Goal: Transaction & Acquisition: Purchase product/service

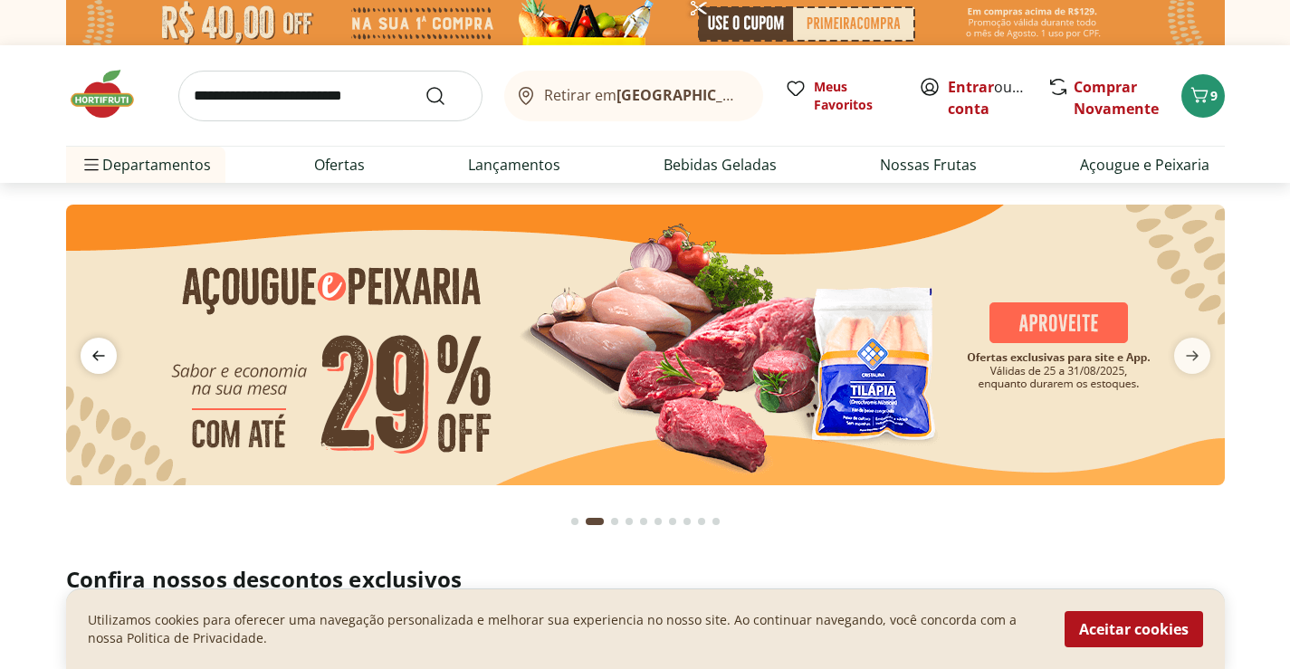
click at [100, 353] on icon "previous" at bounding box center [99, 356] width 22 height 22
click at [97, 354] on icon "previous" at bounding box center [99, 356] width 22 height 22
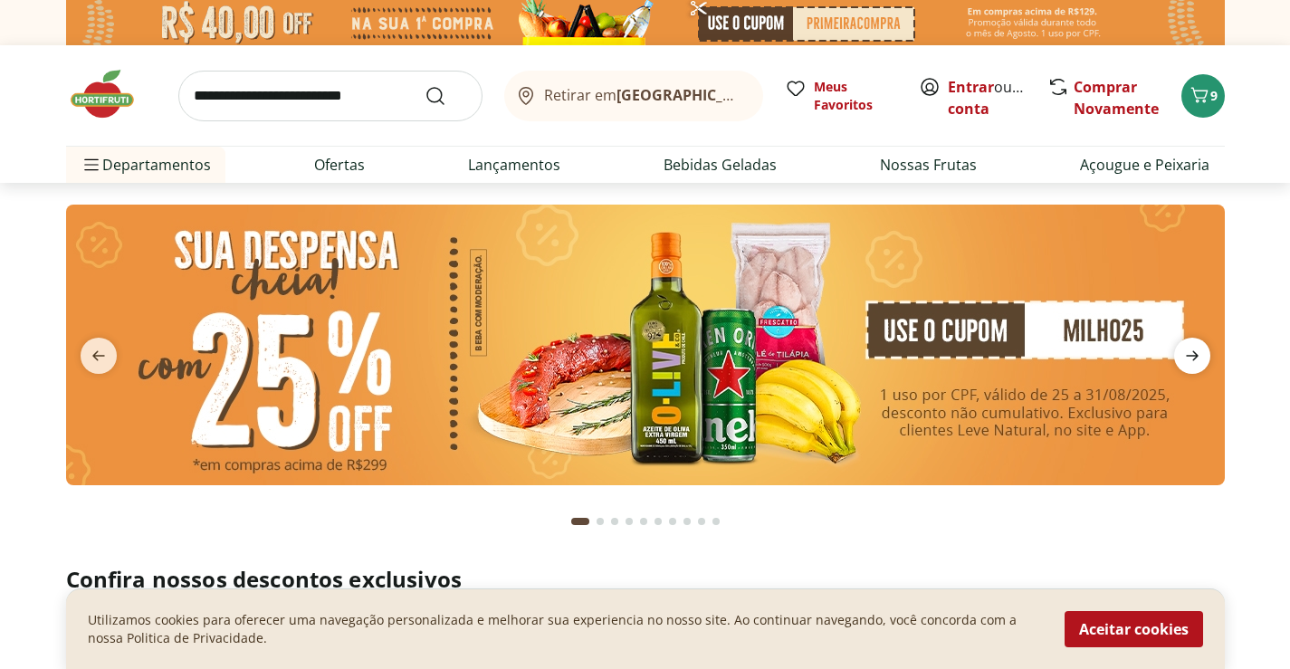
click at [1188, 352] on icon "next" at bounding box center [1193, 356] width 22 height 22
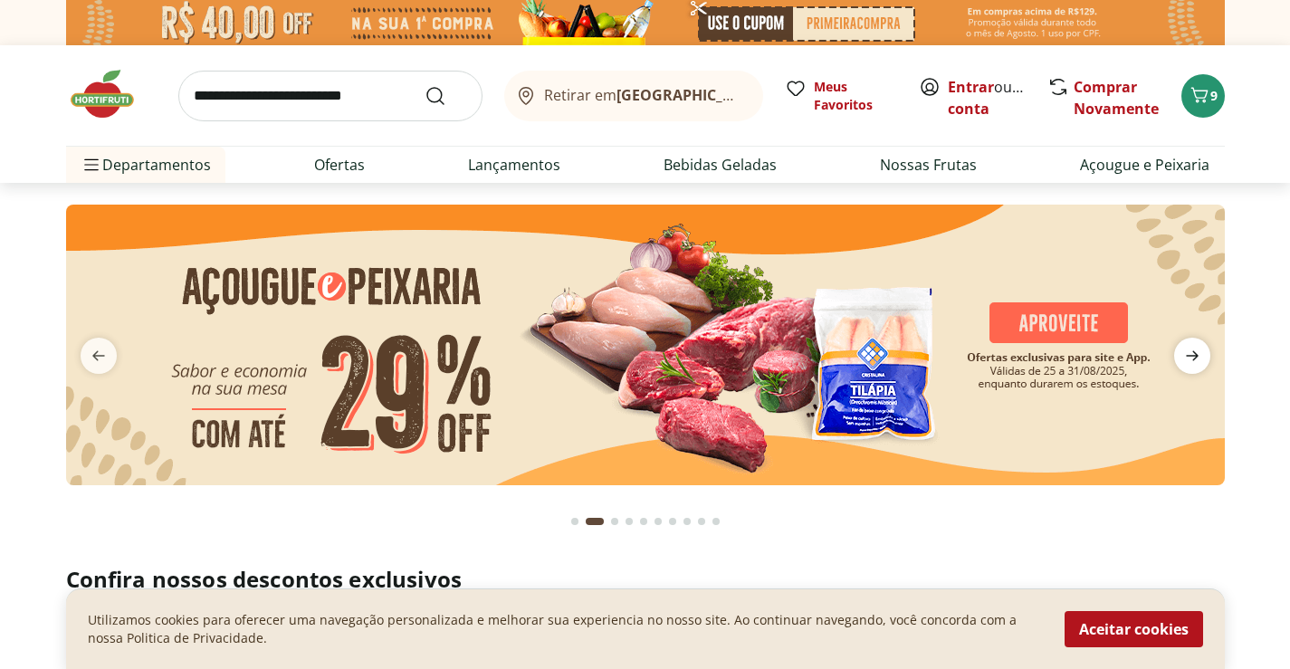
click at [1188, 352] on icon "next" at bounding box center [1193, 356] width 22 height 22
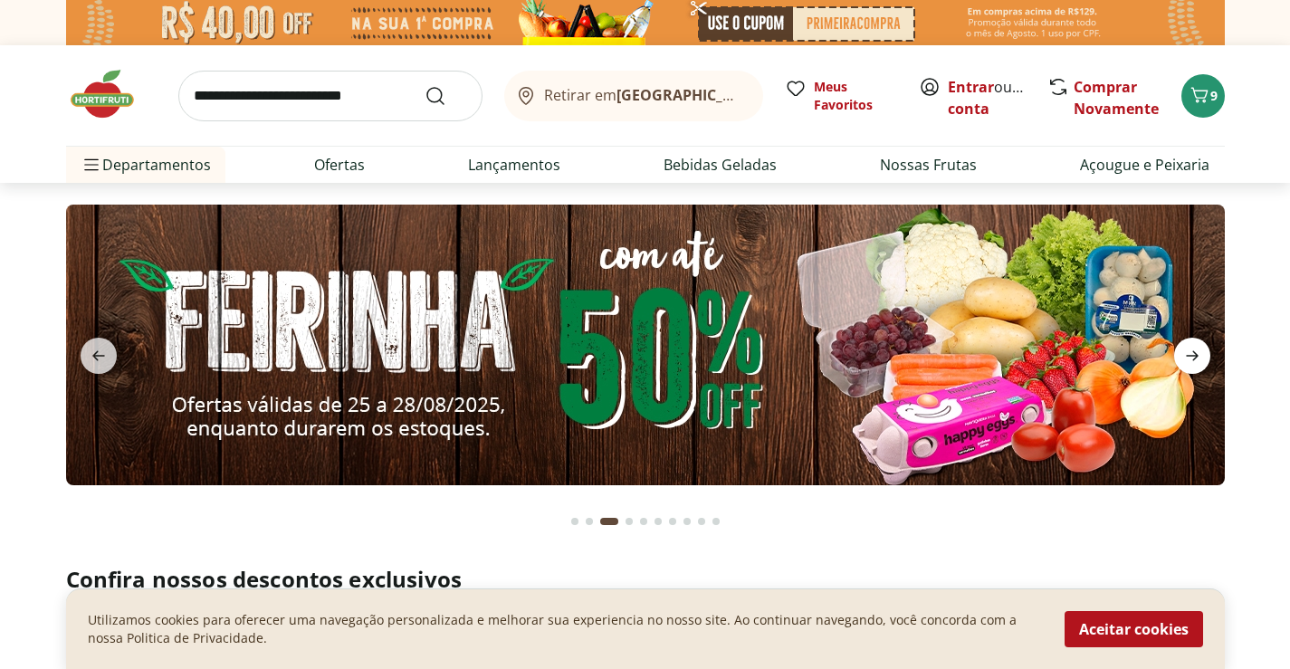
click at [1185, 351] on icon "next" at bounding box center [1193, 356] width 22 height 22
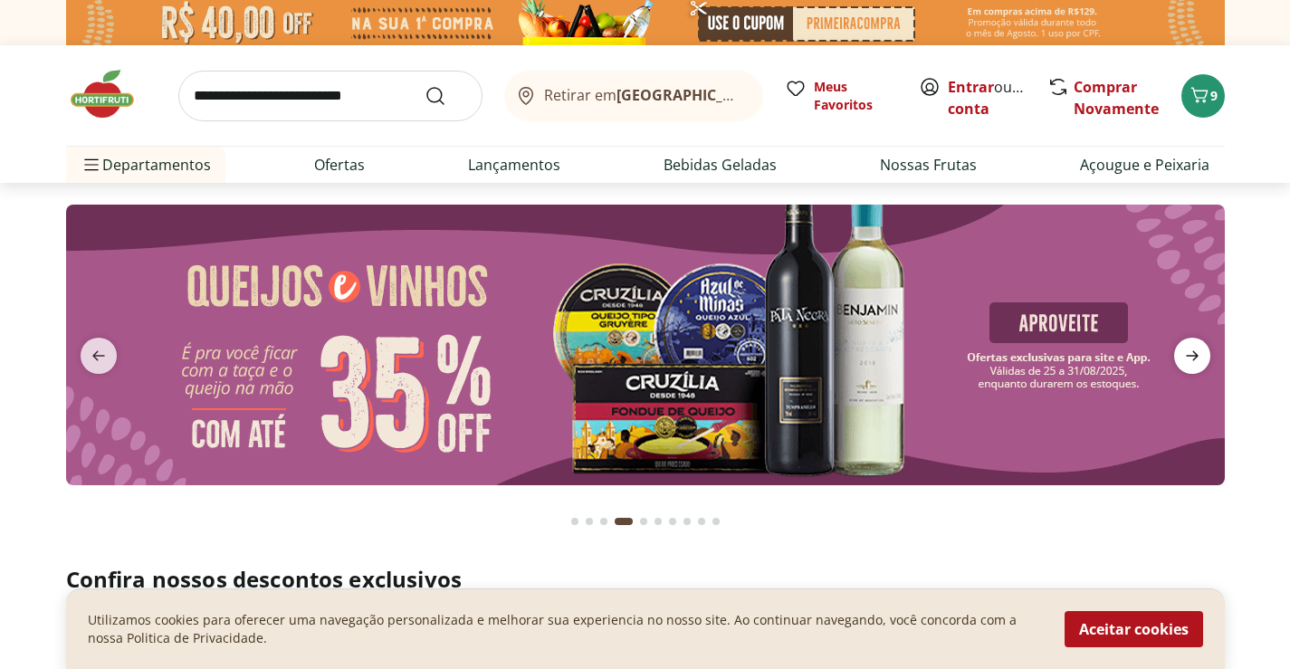
click at [1185, 351] on icon "next" at bounding box center [1193, 356] width 22 height 22
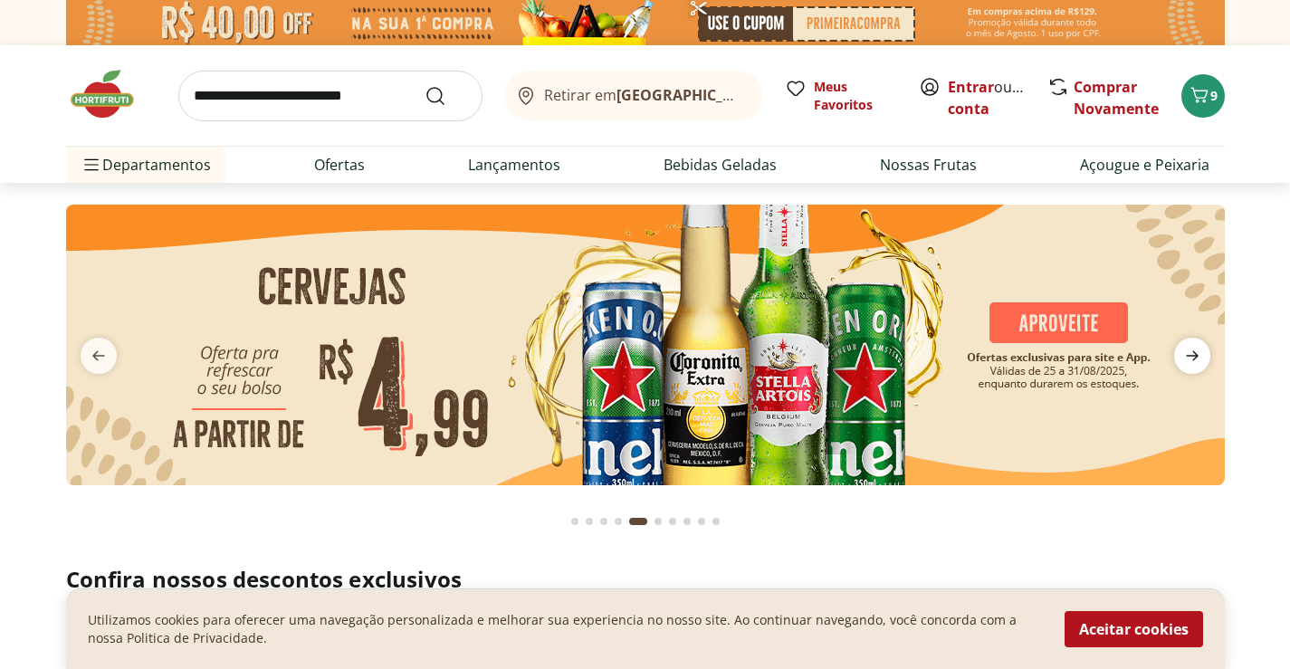
click at [1185, 351] on icon "next" at bounding box center [1193, 356] width 22 height 22
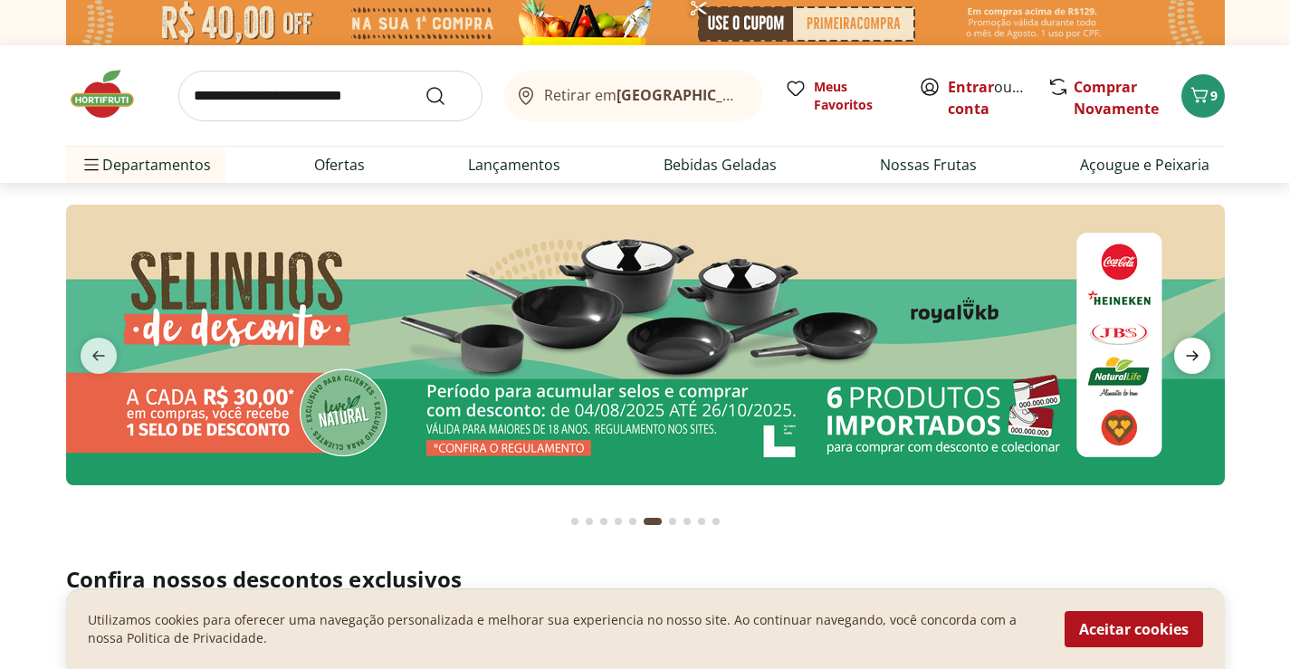
click at [1185, 351] on icon "next" at bounding box center [1193, 356] width 22 height 22
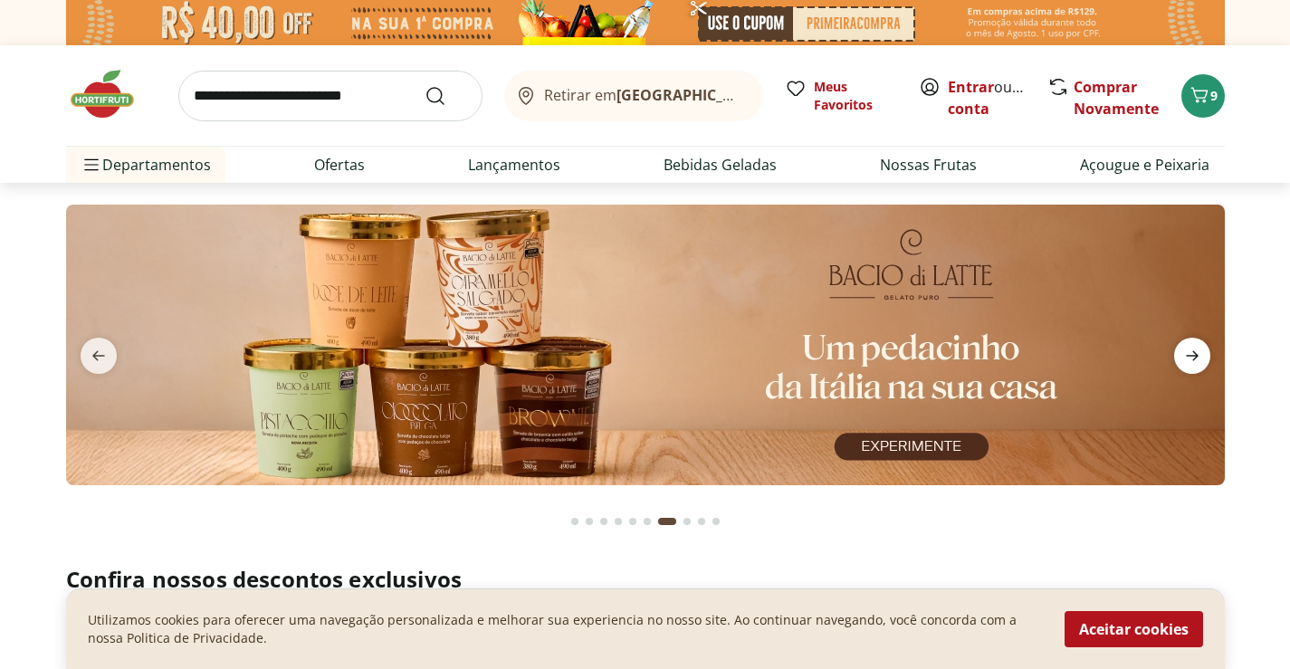
click at [1185, 351] on icon "next" at bounding box center [1193, 356] width 22 height 22
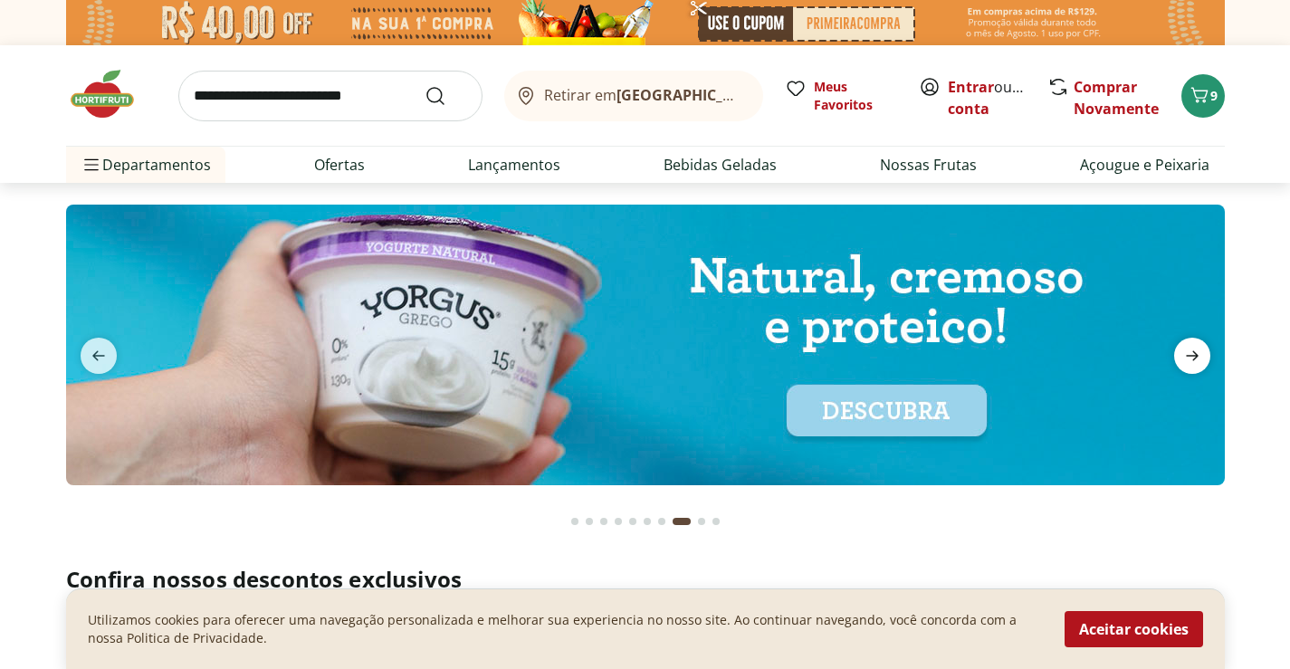
click at [1180, 351] on span "next" at bounding box center [1193, 356] width 36 height 36
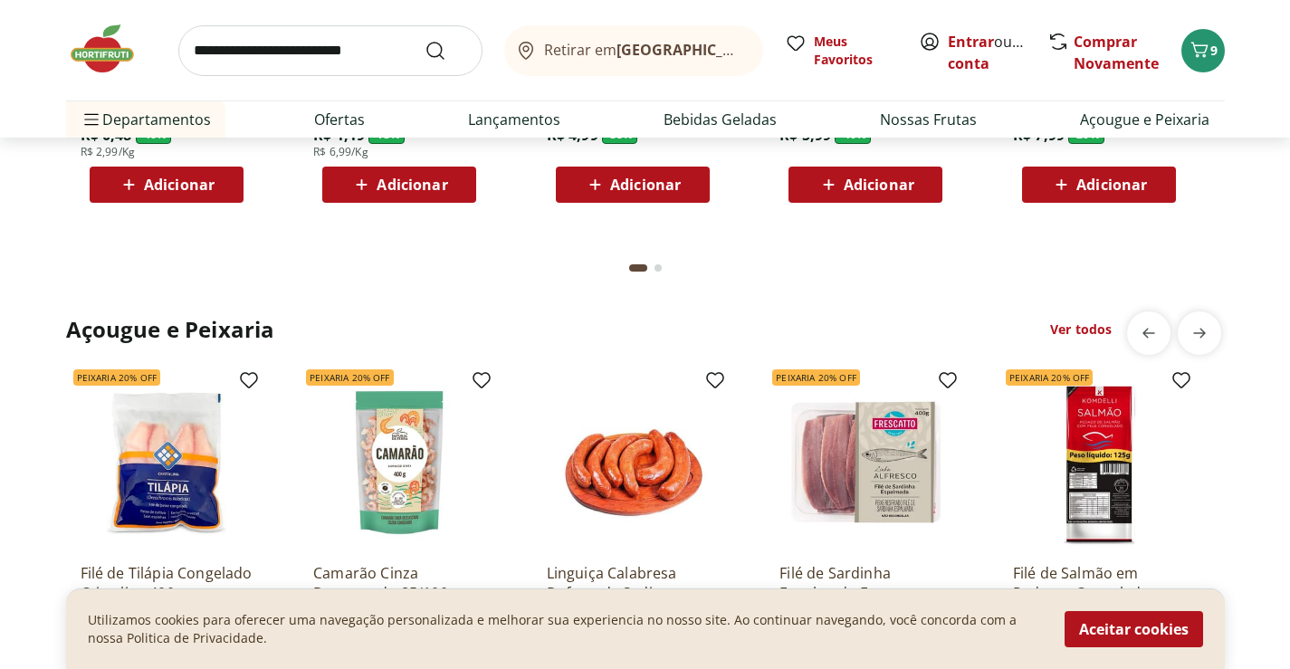
scroll to position [1725, 0]
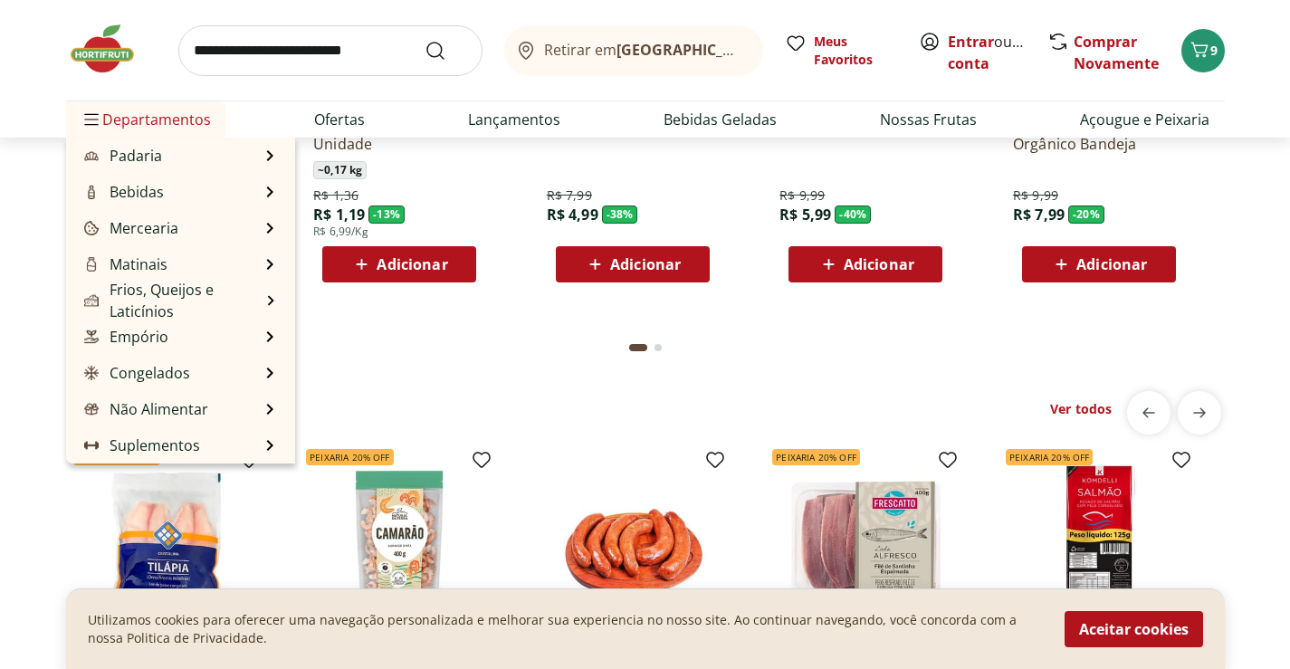
click at [180, 116] on span "Departamentos" at bounding box center [146, 119] width 130 height 43
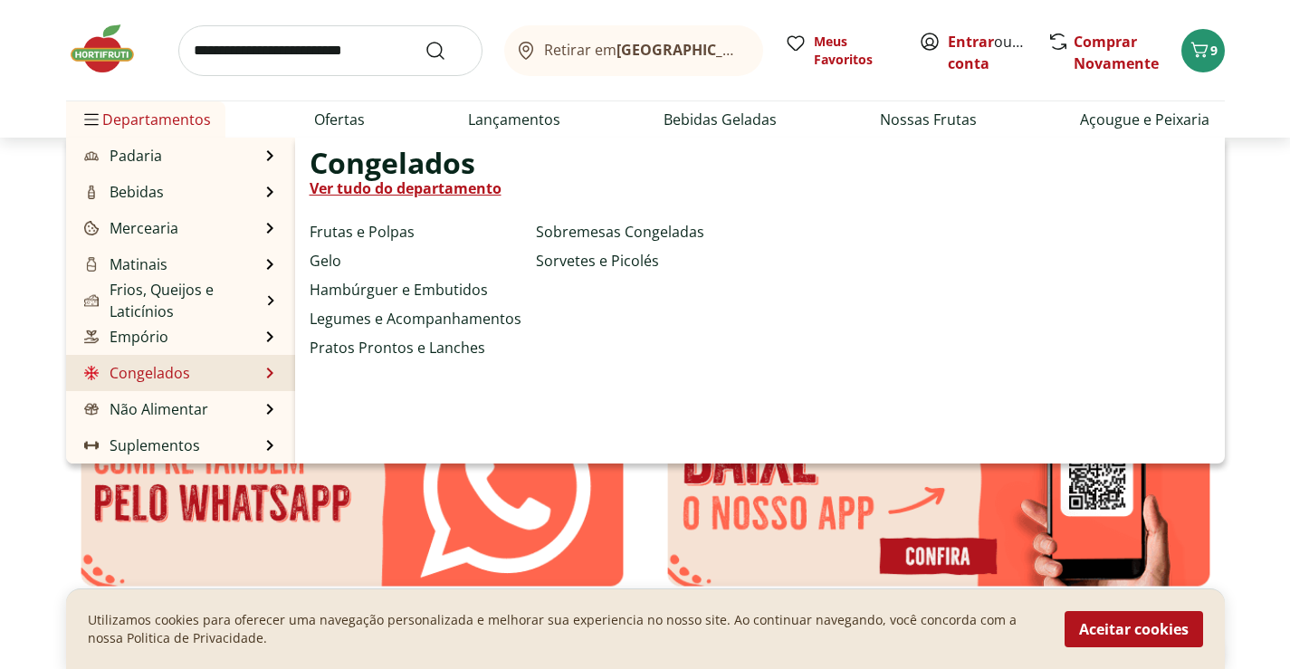
scroll to position [2993, 0]
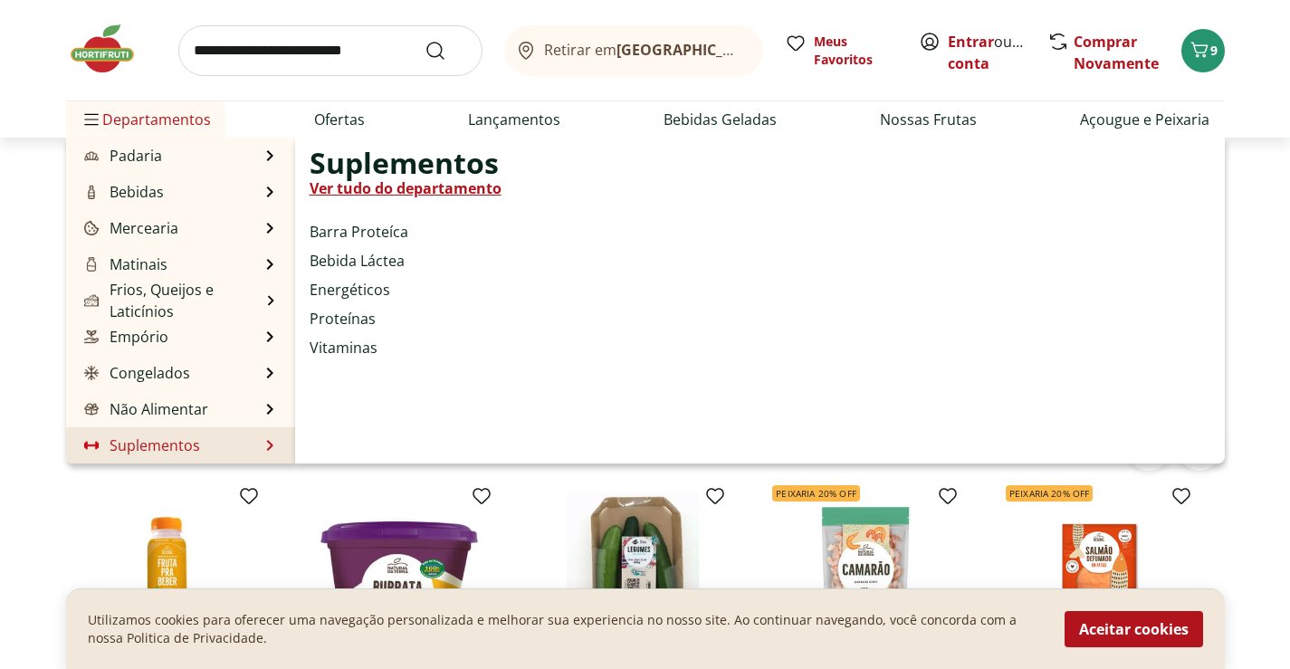
click at [151, 444] on link "Suplementos" at bounding box center [141, 446] width 120 height 22
select select "**********"
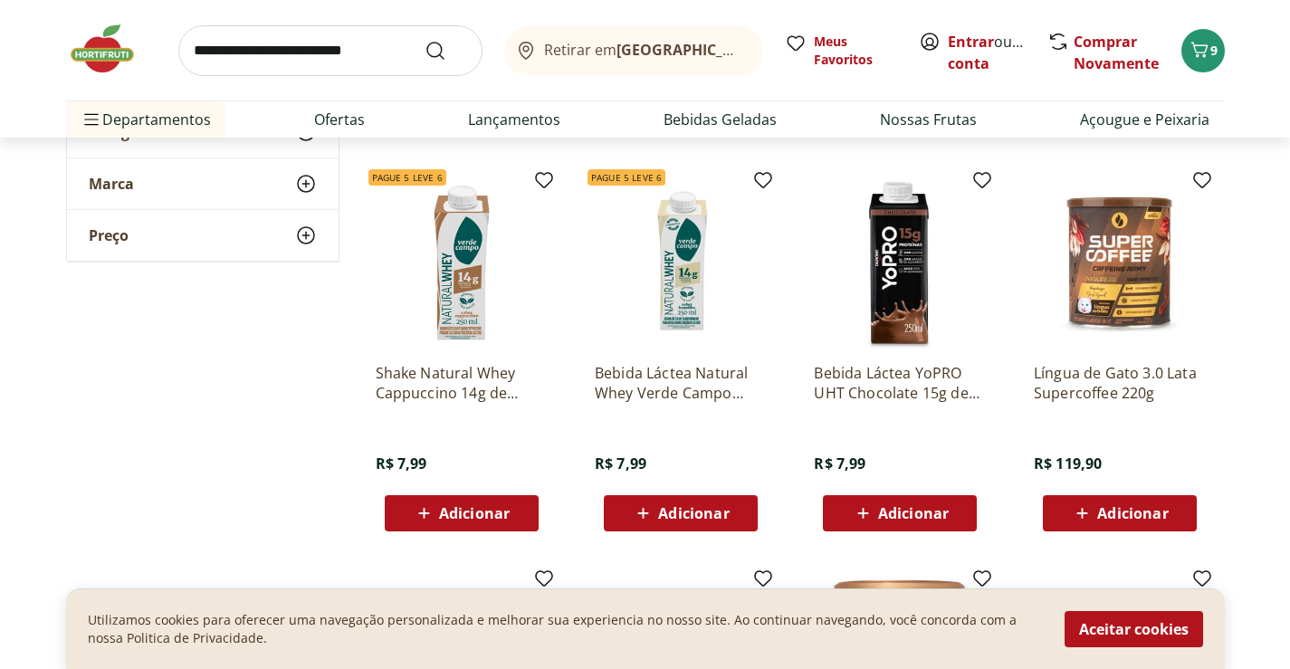
scroll to position [543, 0]
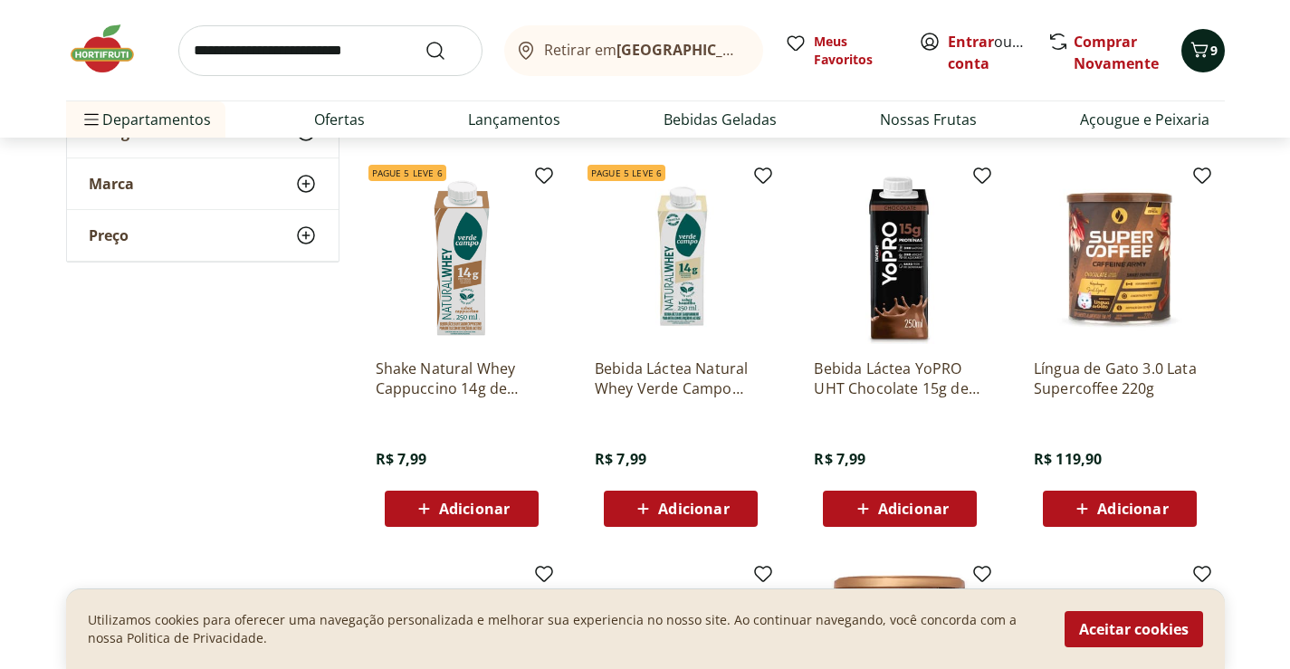
click at [1202, 51] on icon "Carrinho" at bounding box center [1200, 50] width 22 height 22
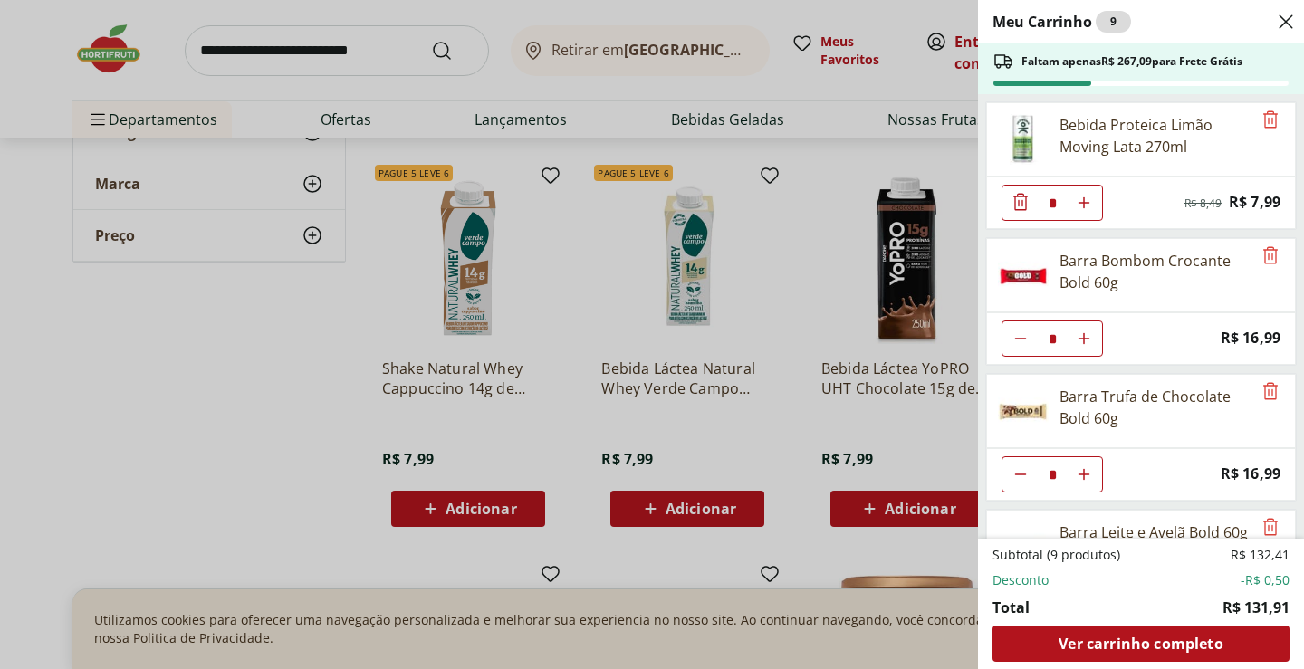
click at [784, 254] on div "Meu Carrinho 9 Faltam apenas R$ 267,09 para Frete Grátis Bebida Proteica Limão …" at bounding box center [652, 334] width 1304 height 669
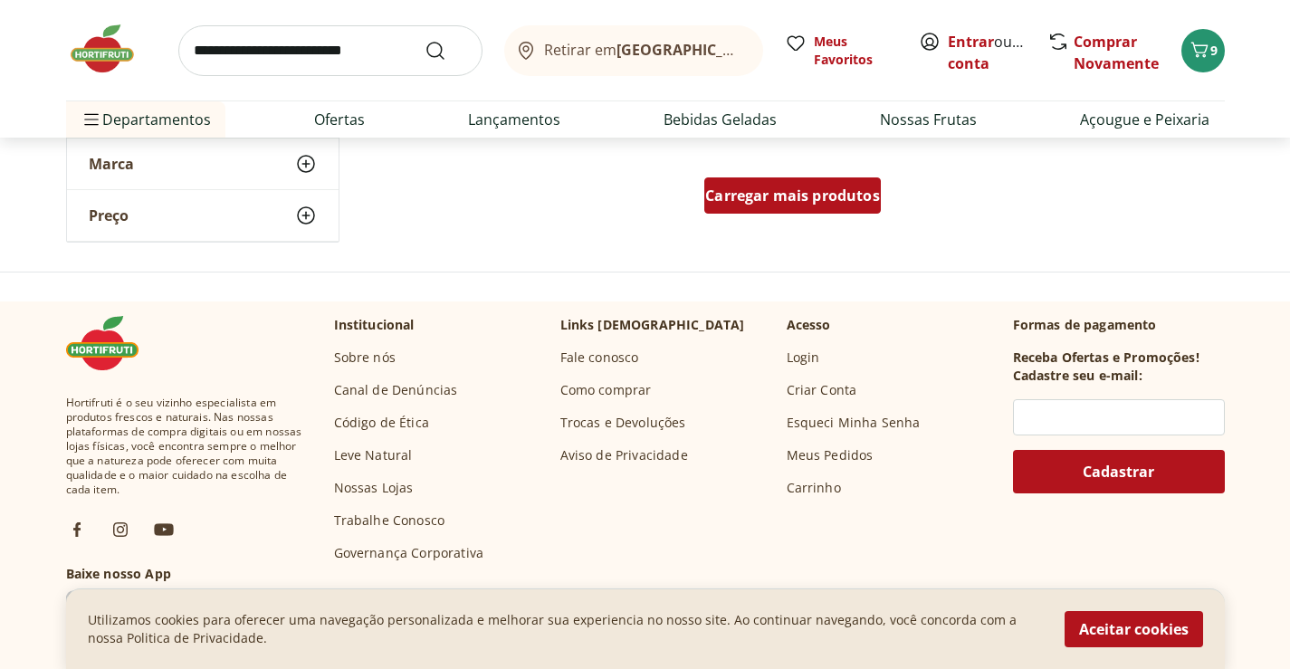
scroll to position [1358, 0]
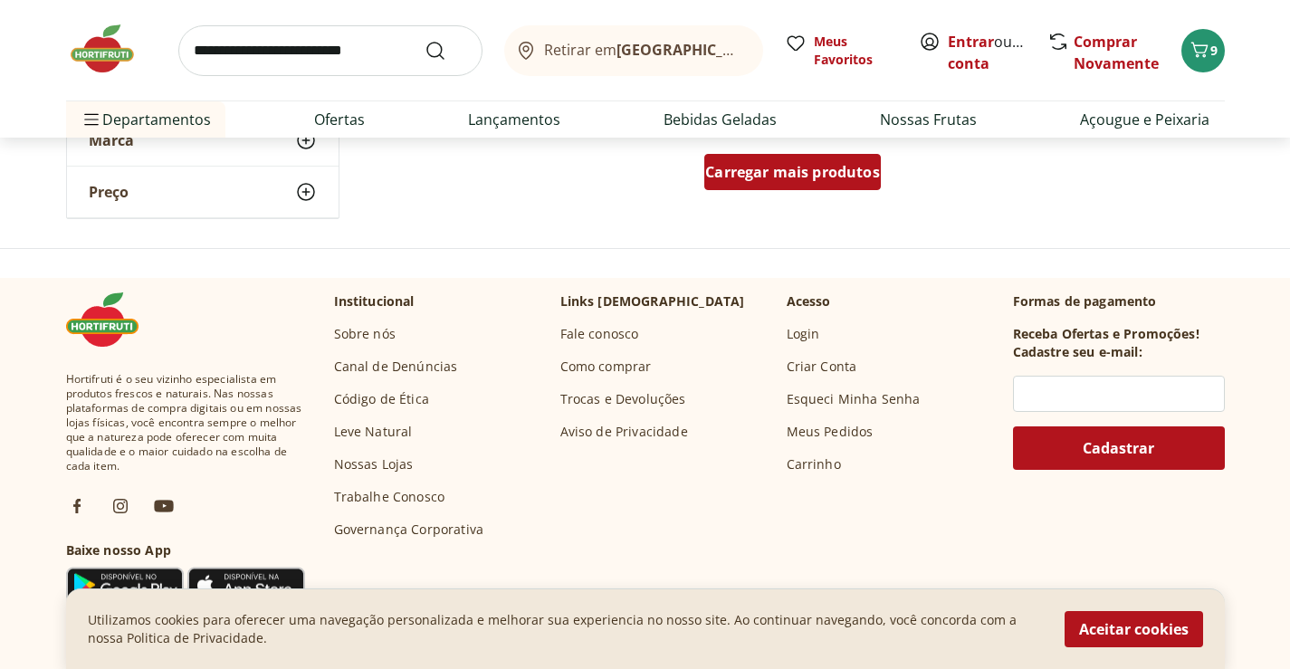
click at [827, 184] on div "Carregar mais produtos" at bounding box center [793, 172] width 177 height 36
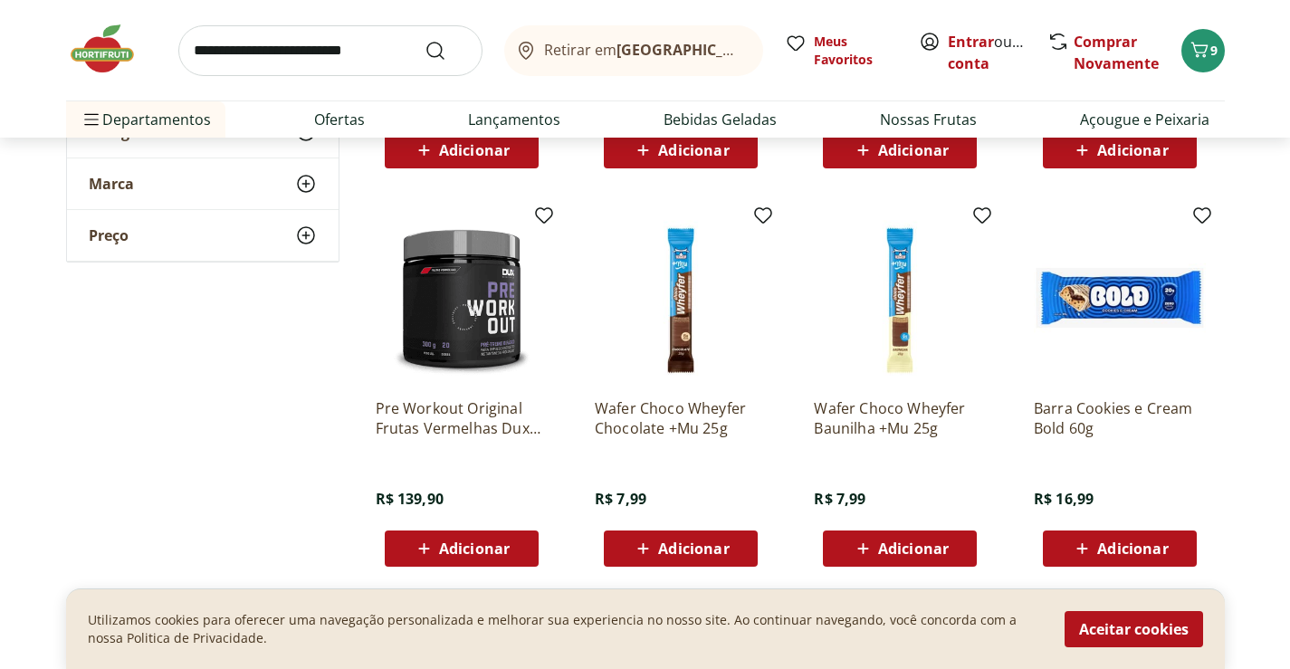
scroll to position [2264, 0]
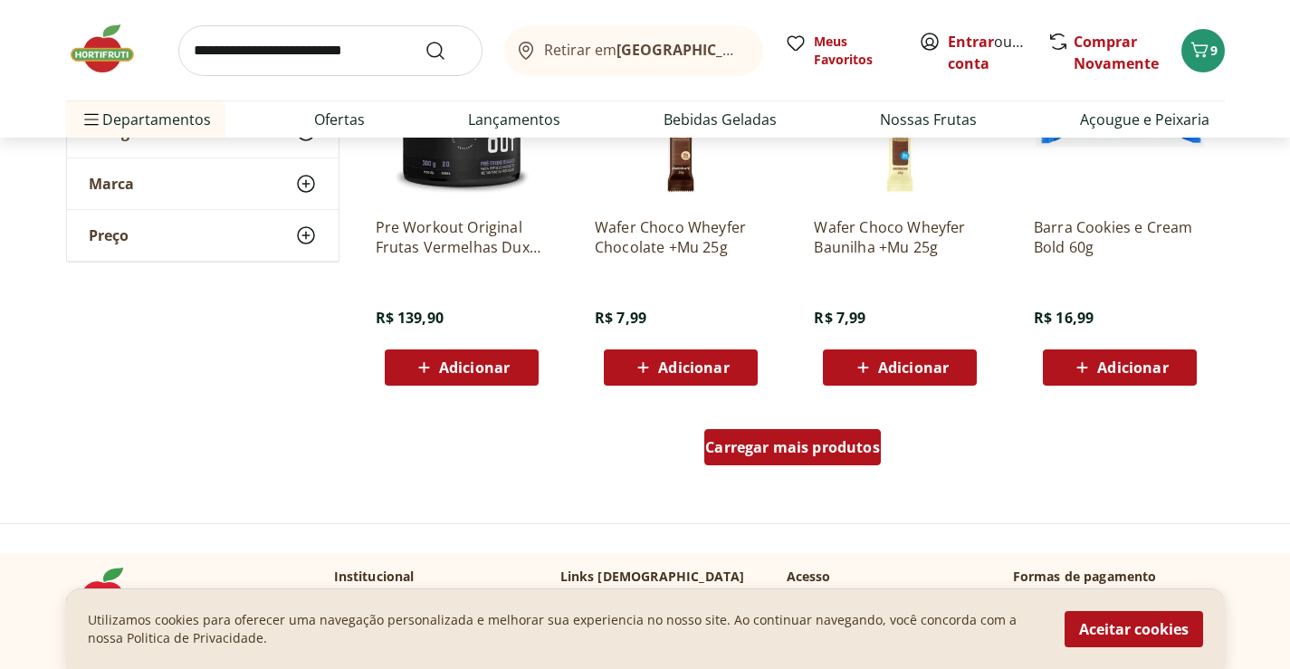
click at [772, 451] on span "Carregar mais produtos" at bounding box center [792, 447] width 175 height 14
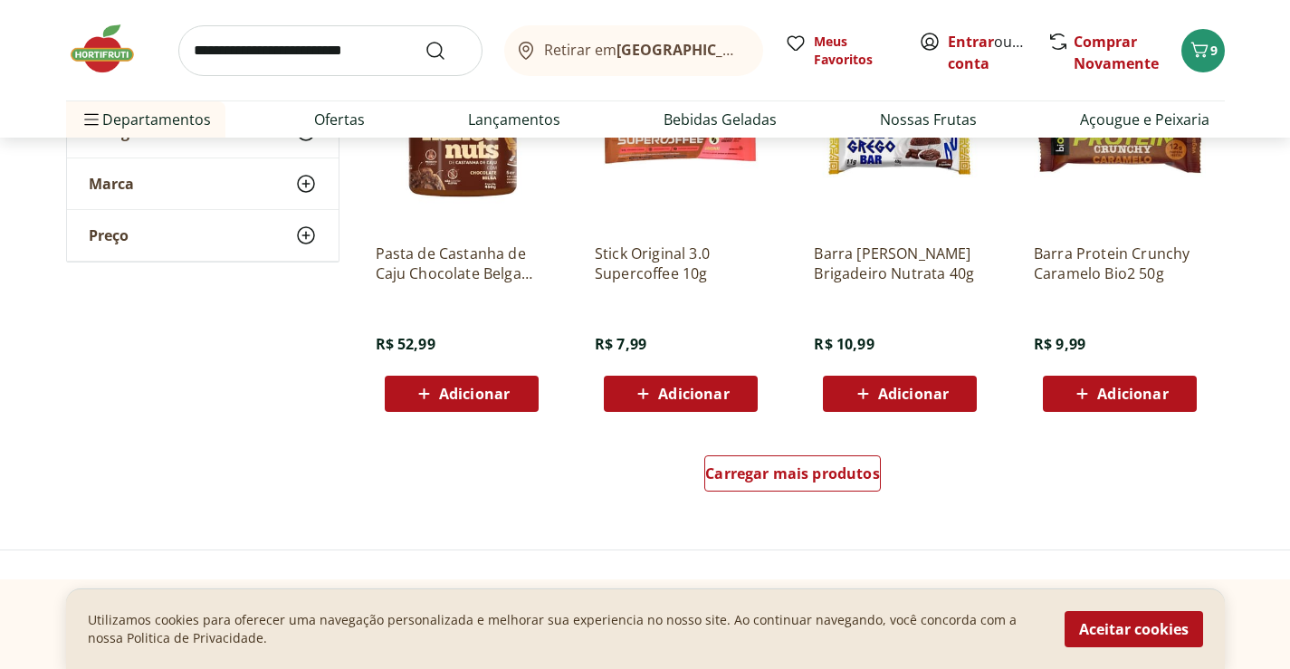
scroll to position [3441, 0]
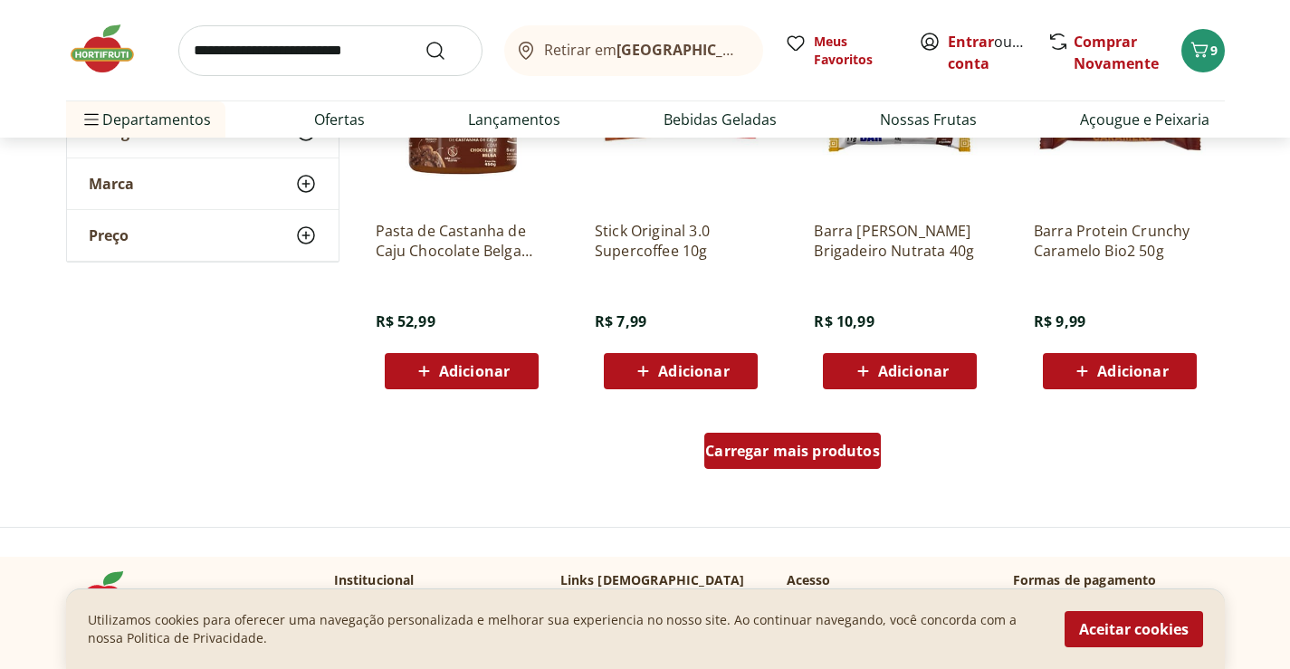
click at [793, 454] on span "Carregar mais produtos" at bounding box center [792, 451] width 175 height 14
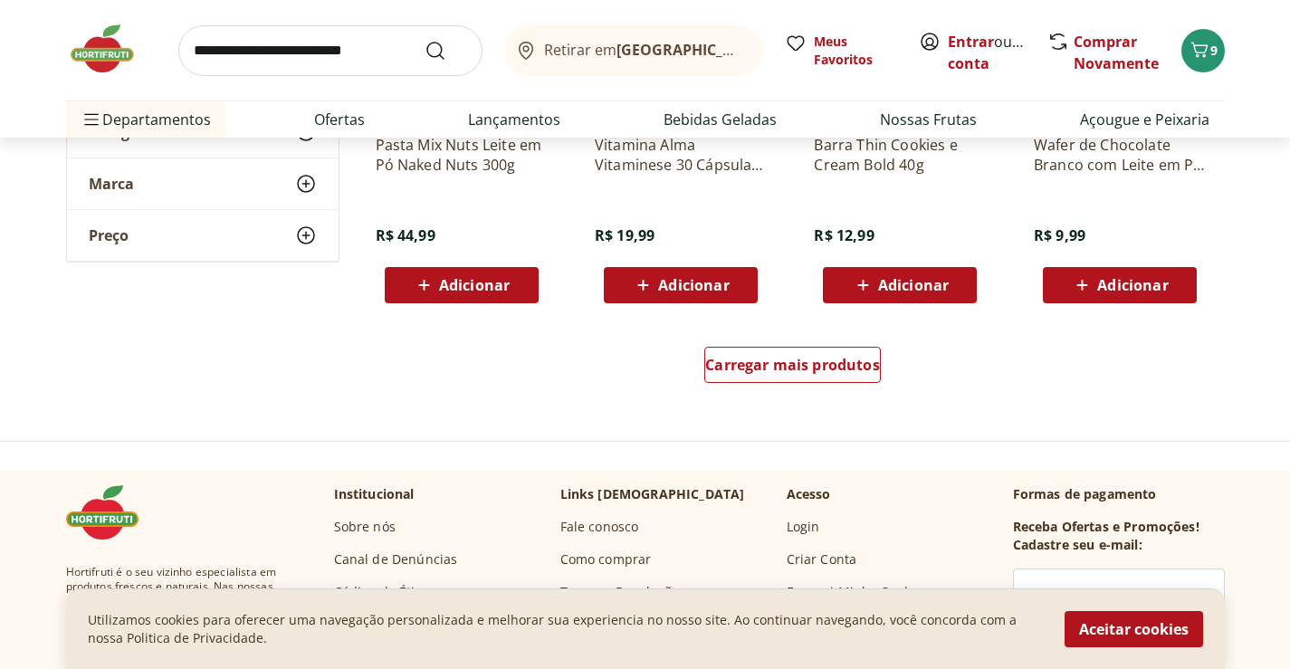
scroll to position [4709, 0]
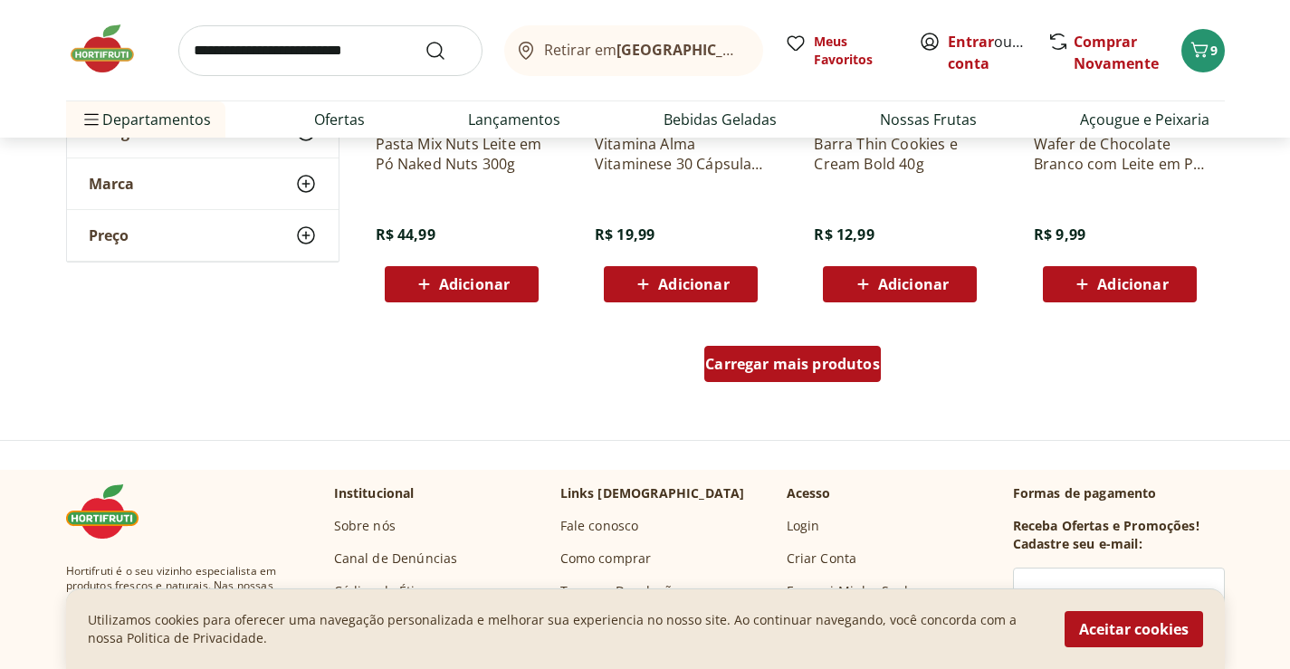
click at [787, 360] on span "Carregar mais produtos" at bounding box center [792, 364] width 175 height 14
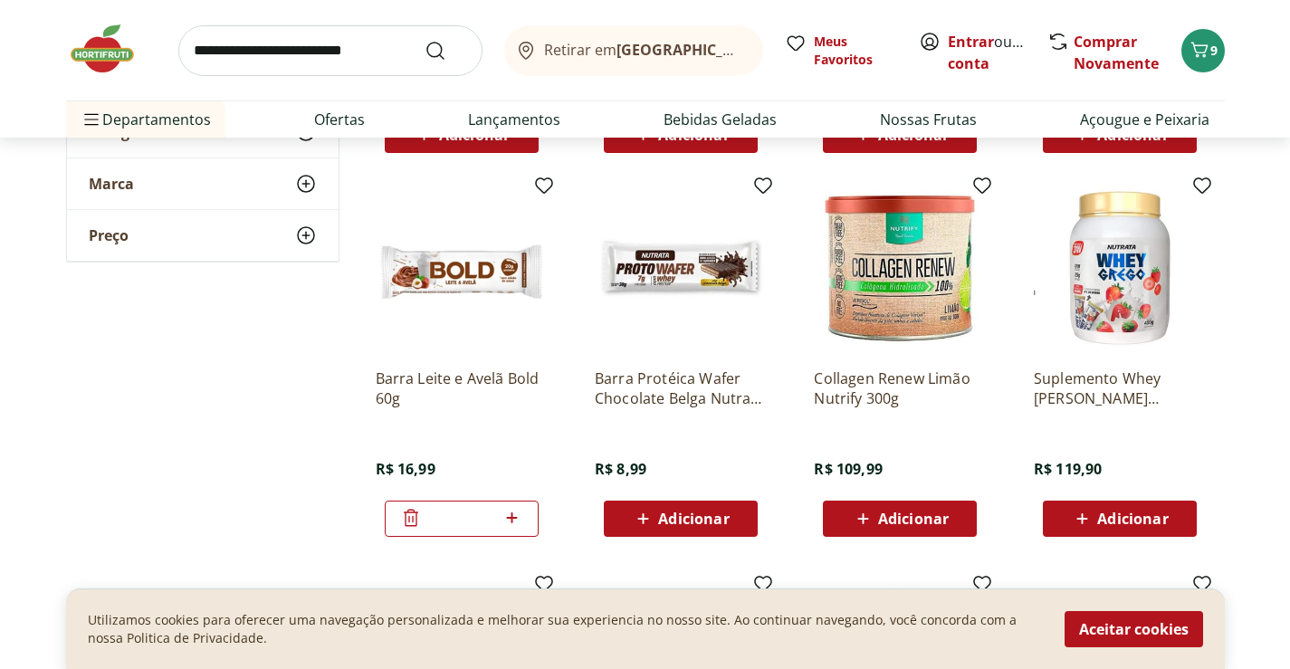
scroll to position [4890, 0]
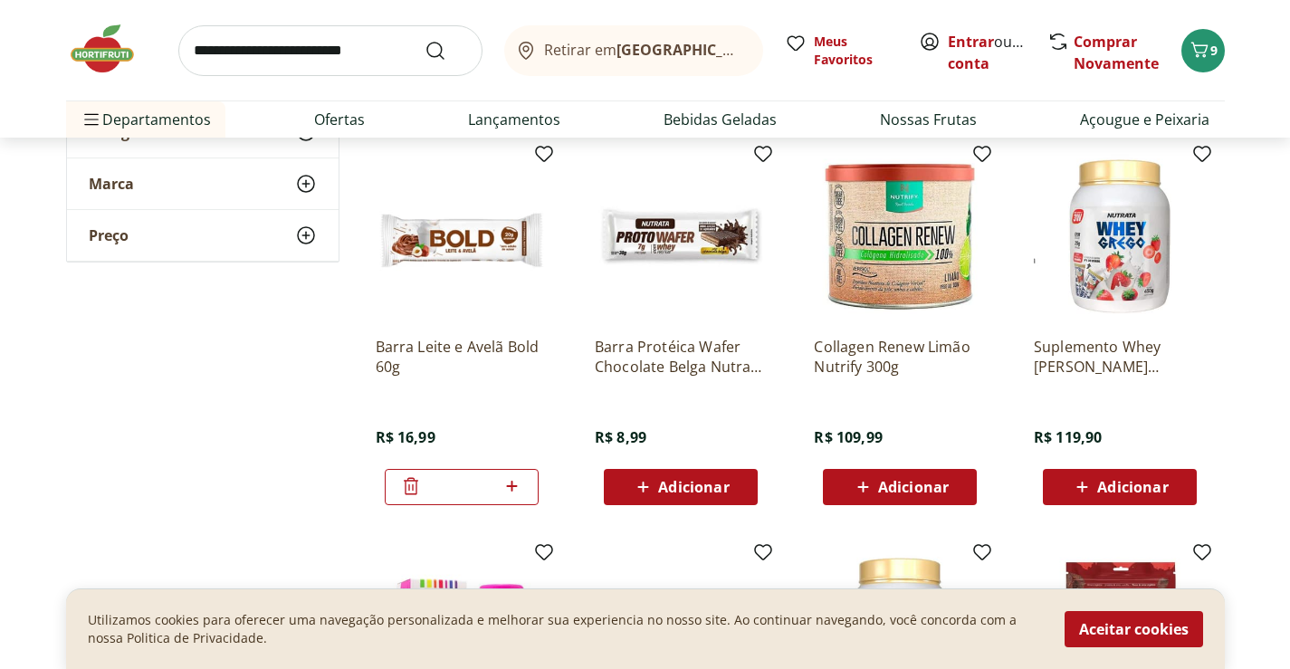
click at [410, 485] on icon at bounding box center [411, 486] width 22 height 22
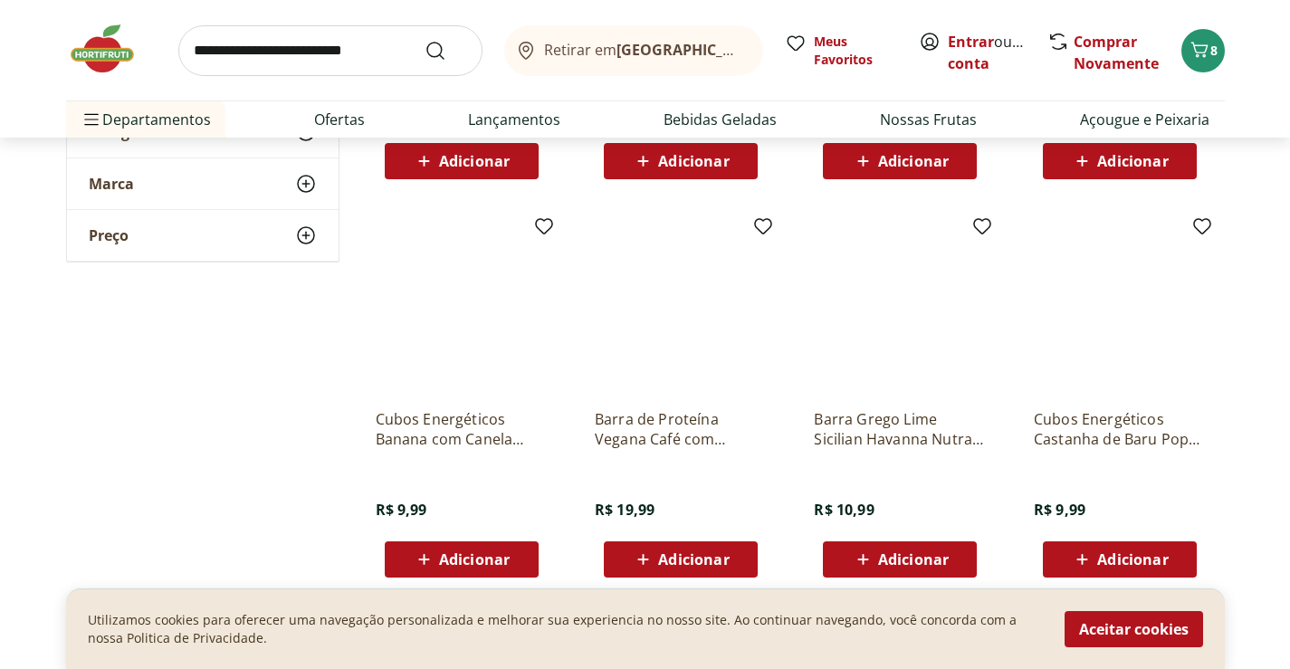
scroll to position [5977, 0]
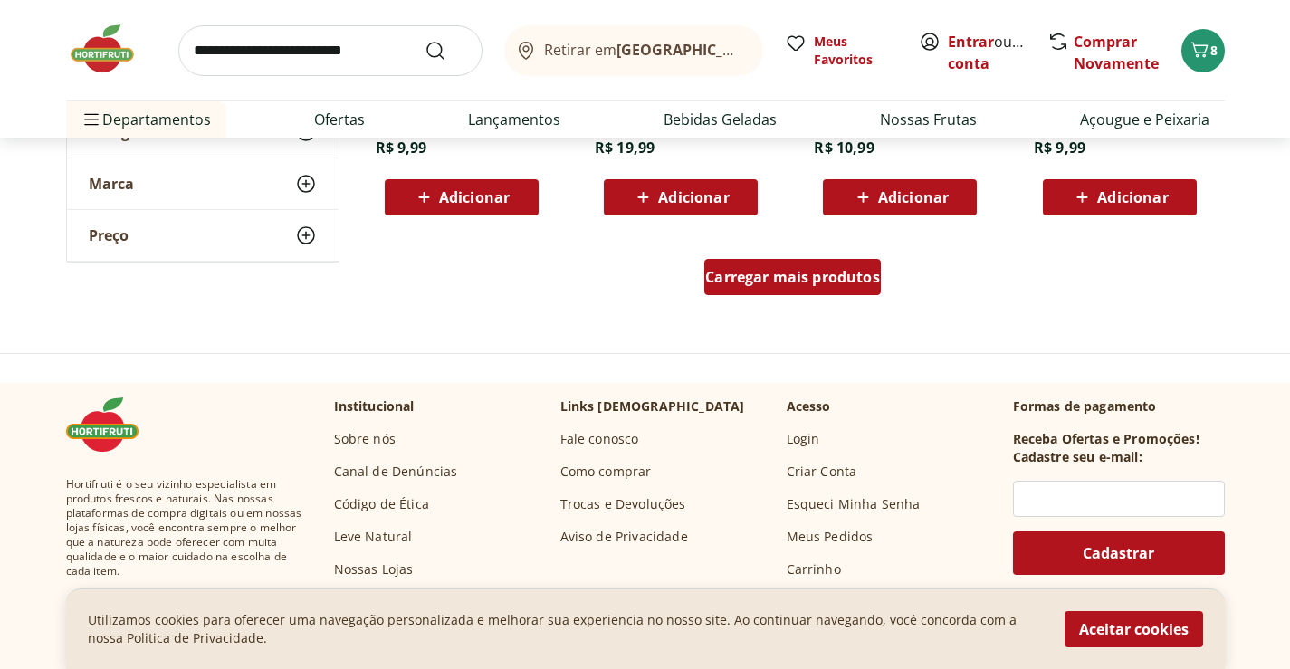
click at [822, 278] on span "Carregar mais produtos" at bounding box center [792, 277] width 175 height 14
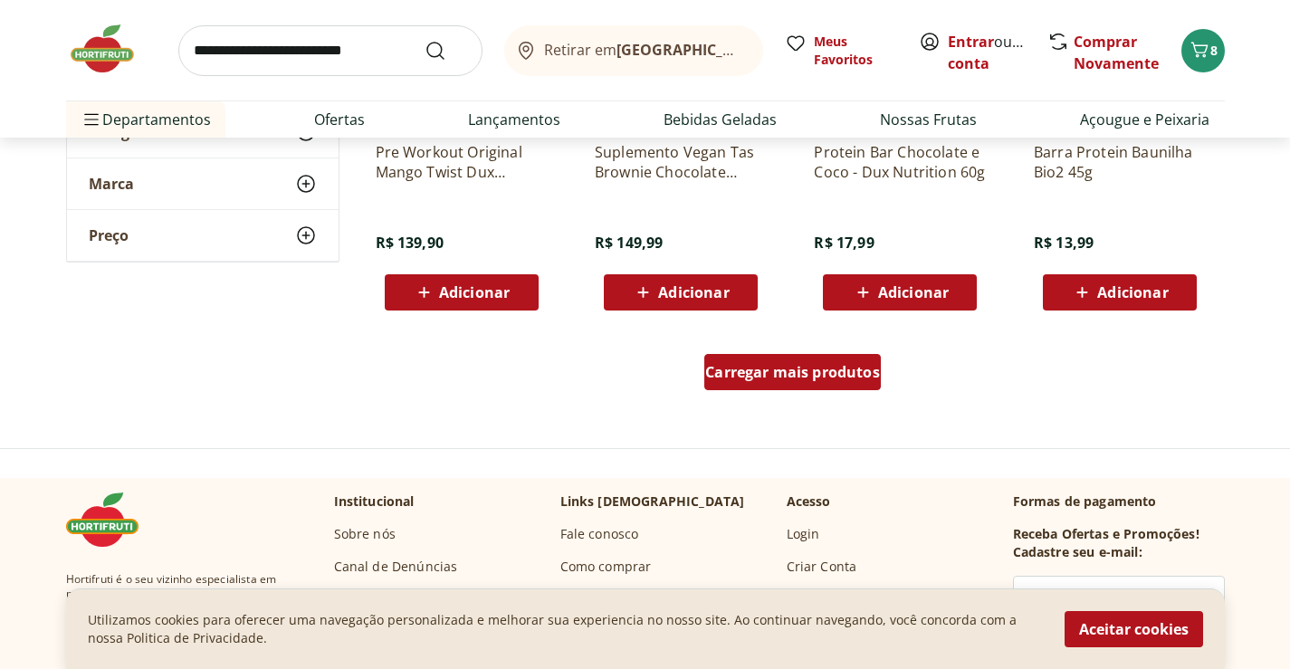
scroll to position [7064, 0]
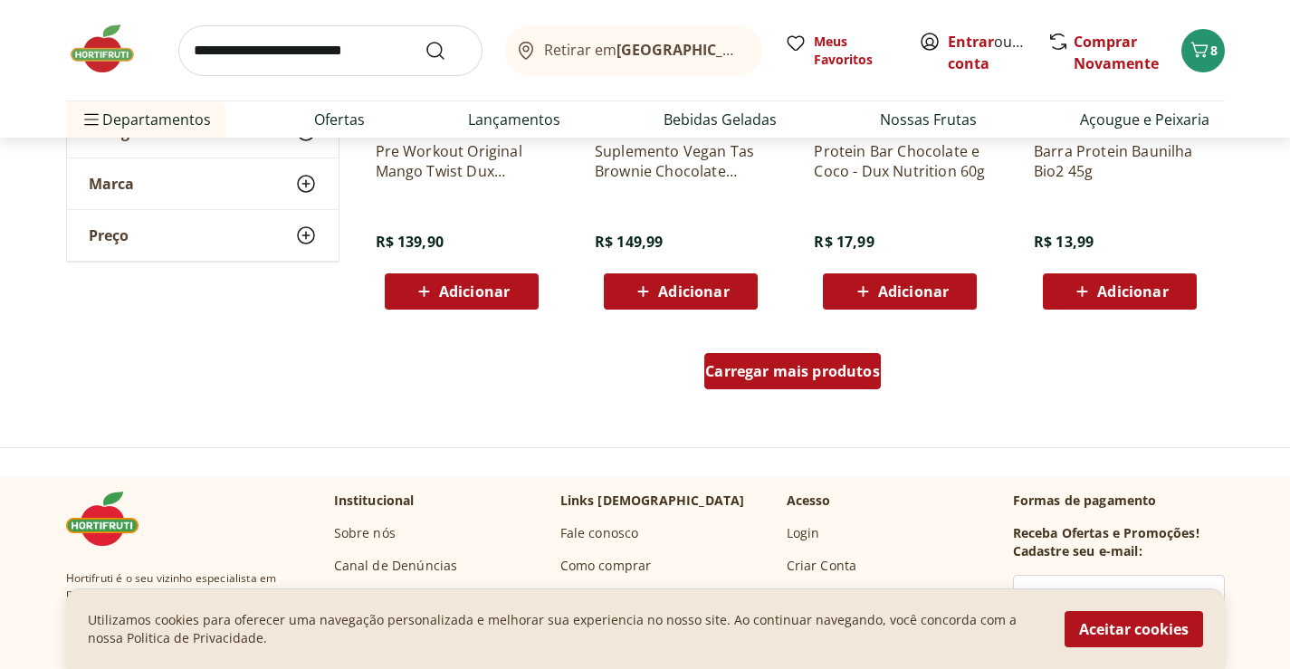
click at [794, 369] on span "Carregar mais produtos" at bounding box center [792, 371] width 175 height 14
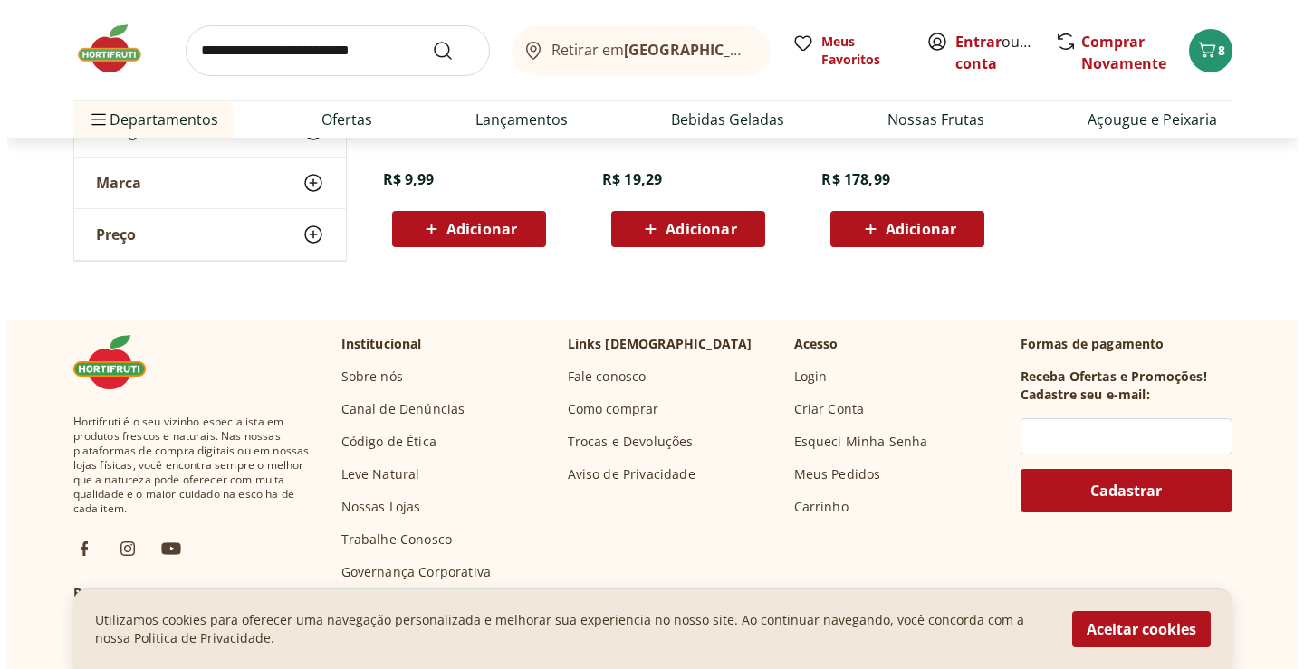
scroll to position [7516, 0]
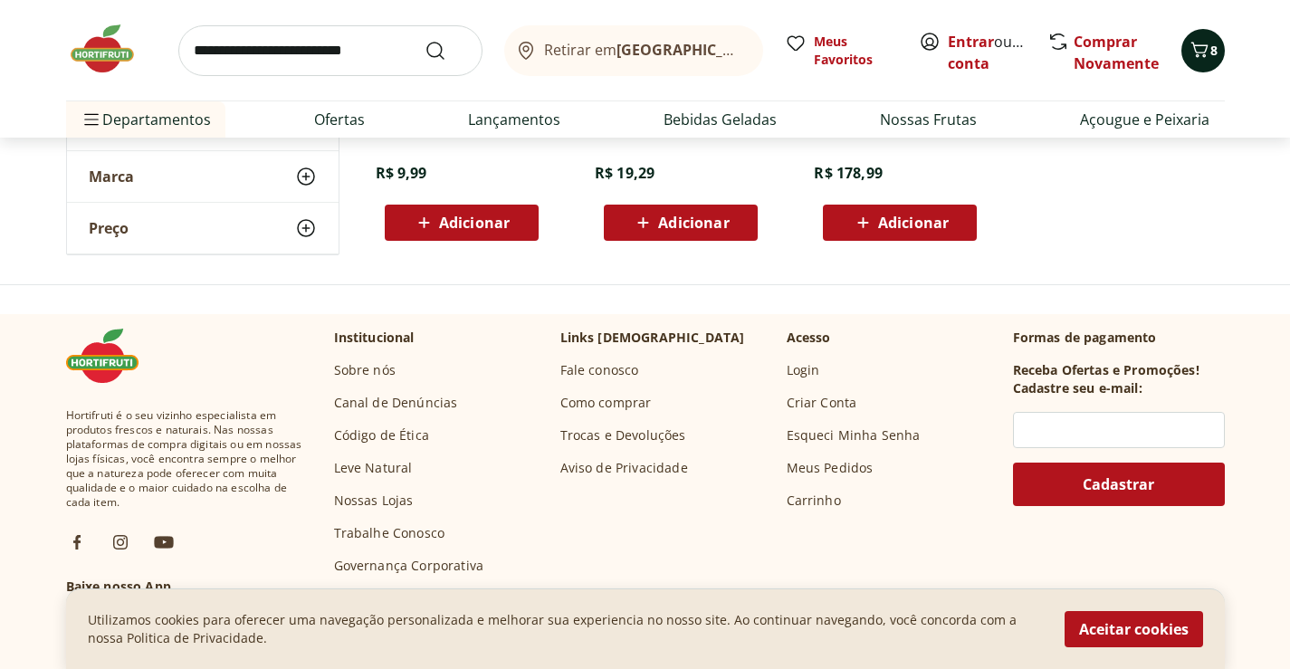
click at [1201, 44] on icon "Carrinho" at bounding box center [1200, 50] width 22 height 22
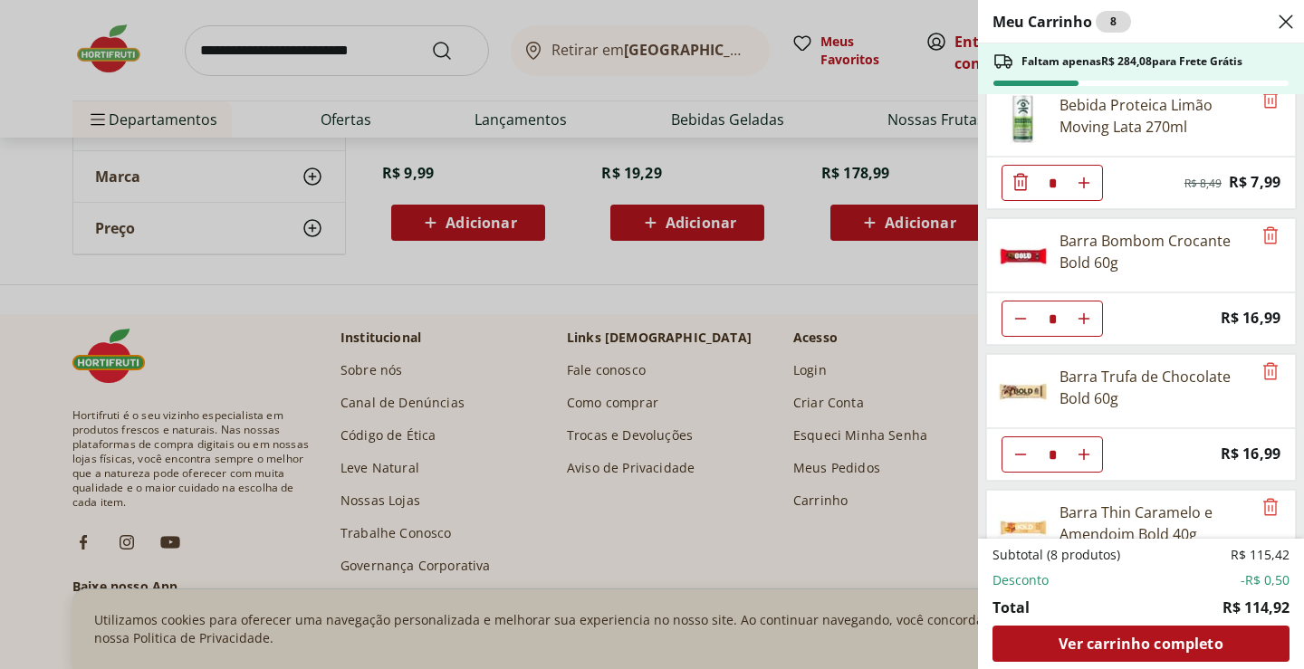
scroll to position [0, 0]
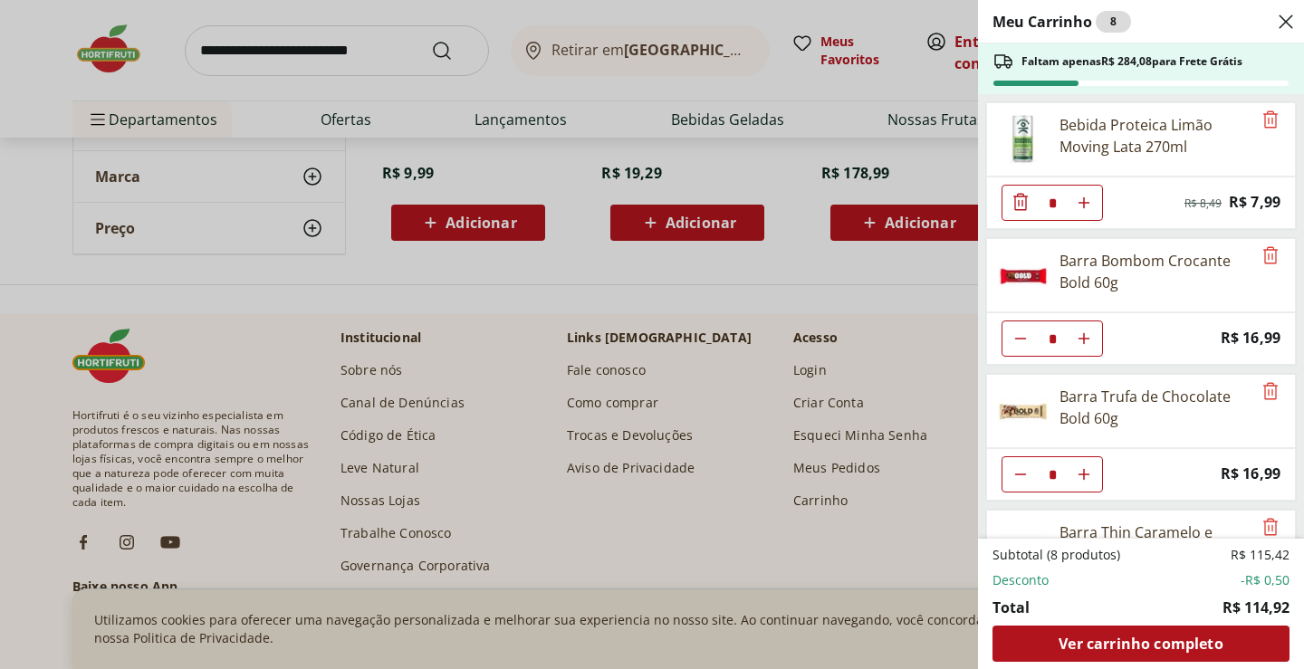
click at [1082, 210] on icon "Aumentar Quantidade" at bounding box center [1084, 203] width 14 height 14
type input "*"
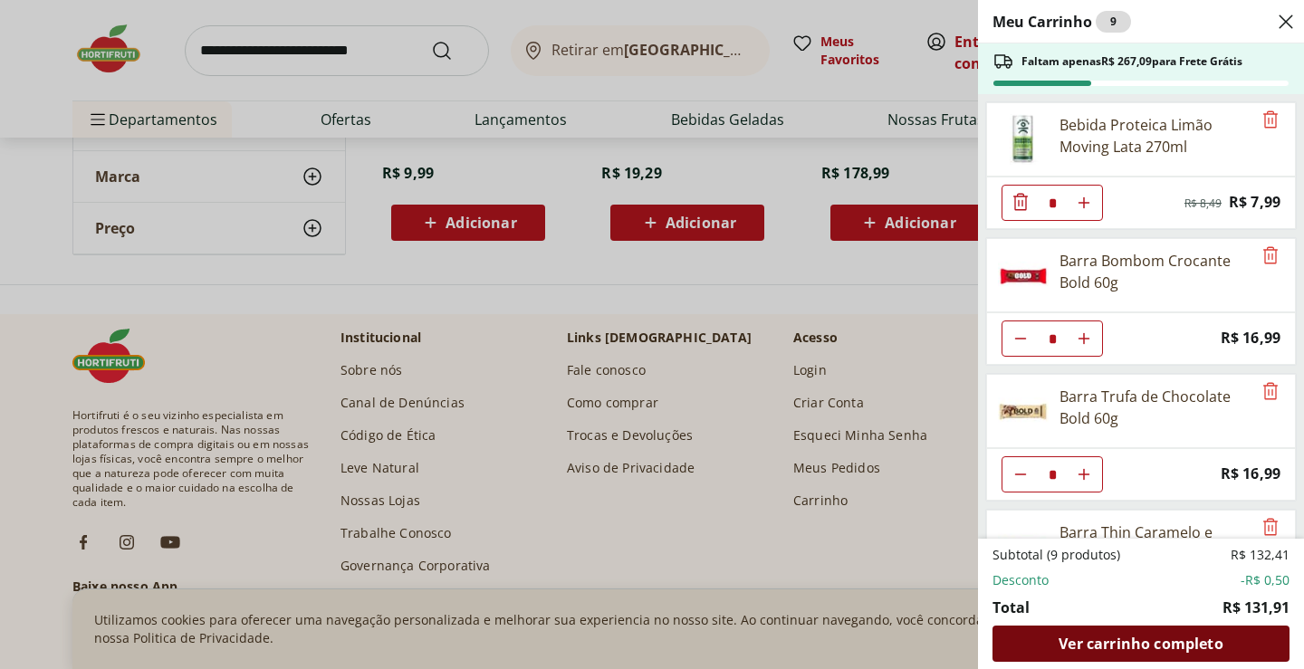
click at [1091, 649] on span "Ver carrinho completo" at bounding box center [1141, 644] width 164 height 14
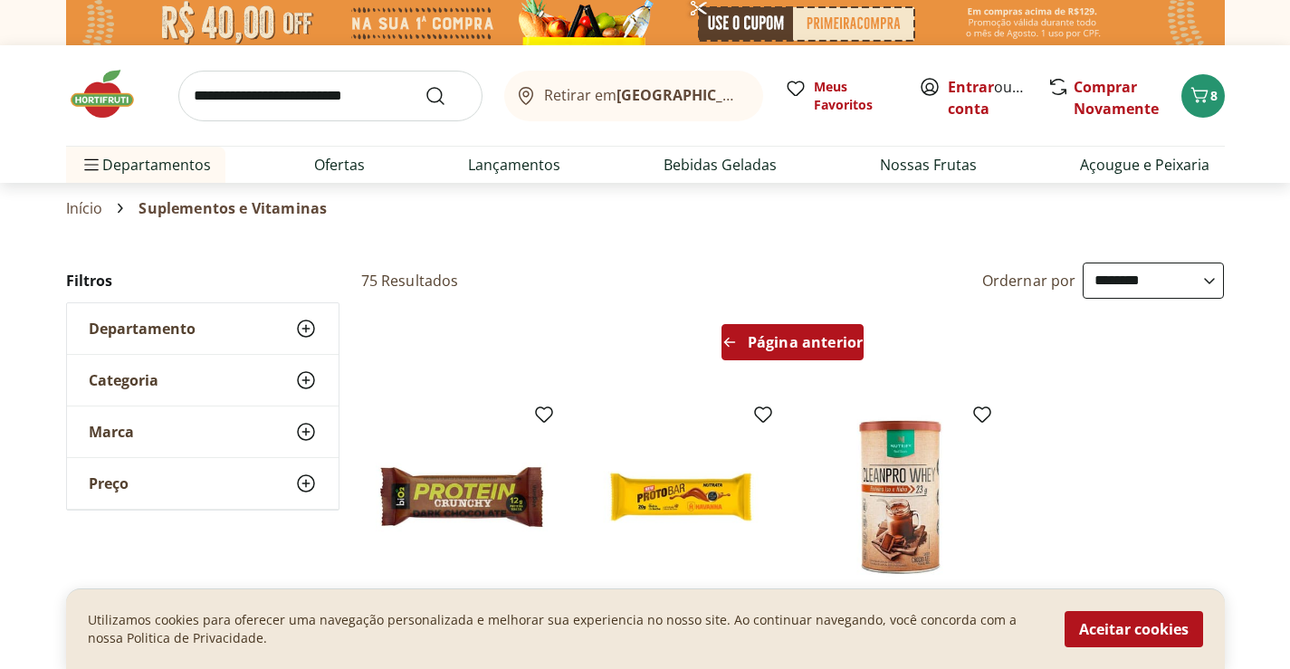
click at [772, 329] on div "Página anterior" at bounding box center [793, 342] width 142 height 36
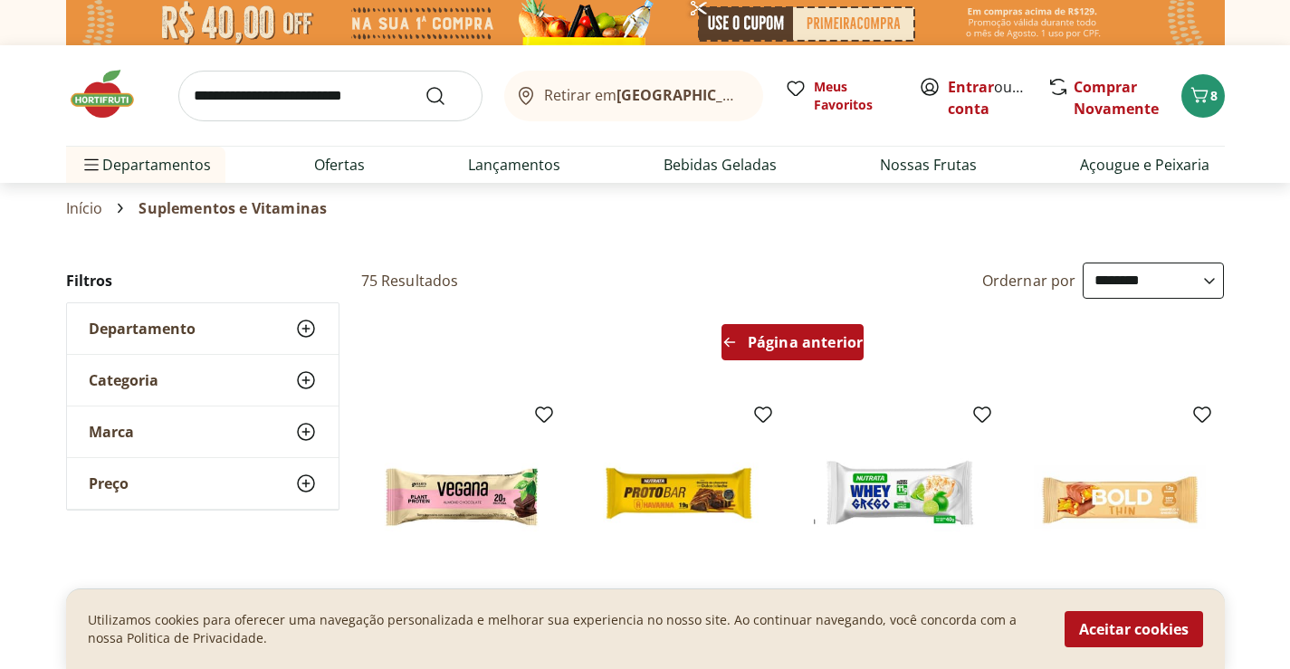
click at [772, 329] on div "Página anterior" at bounding box center [793, 342] width 142 height 36
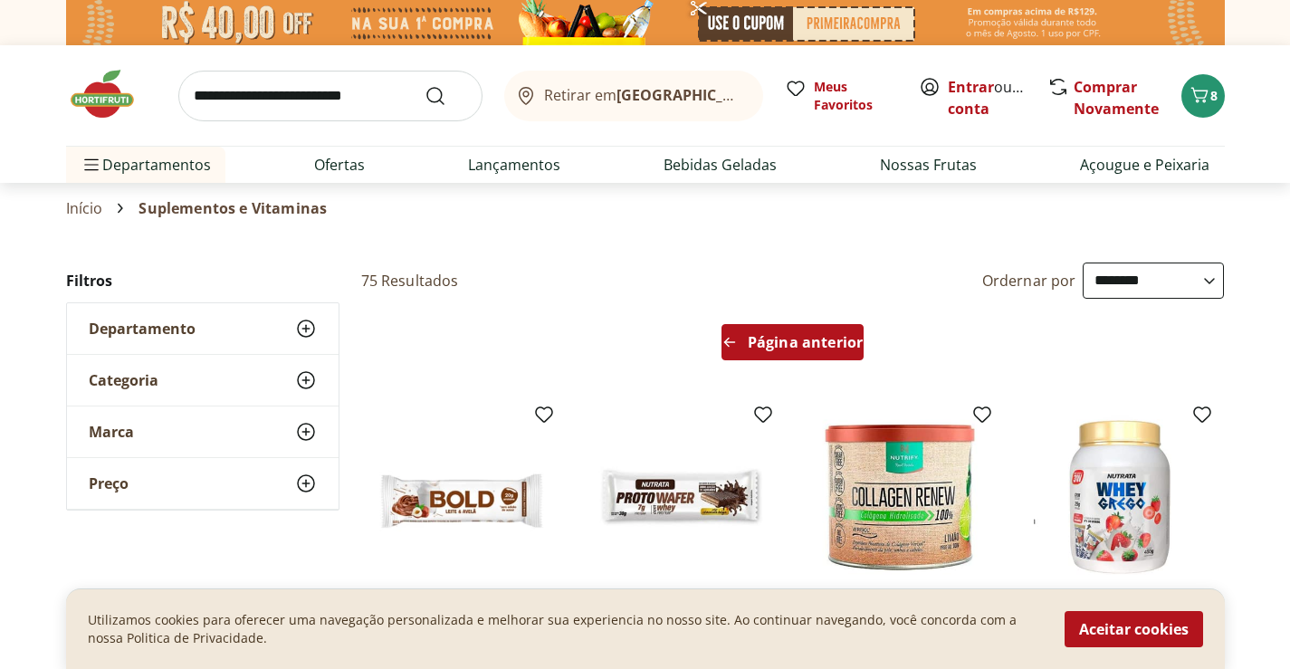
click at [772, 329] on div "Página anterior" at bounding box center [793, 342] width 142 height 36
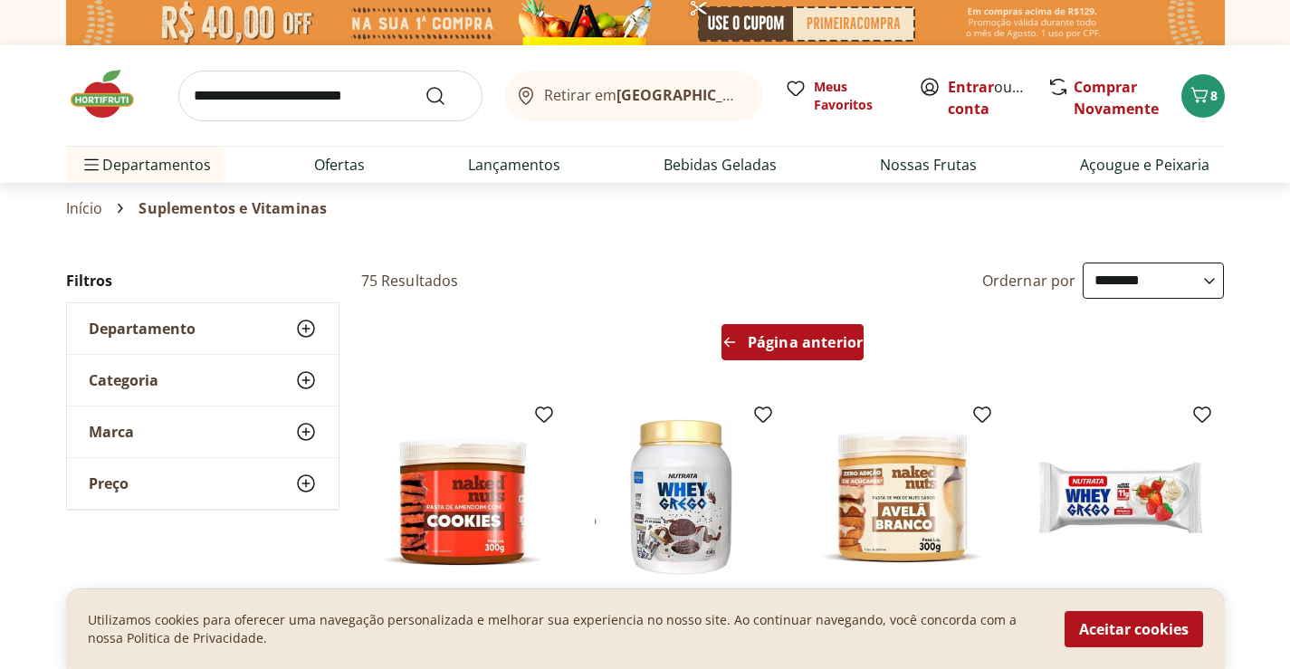
click at [772, 329] on div "Página anterior" at bounding box center [793, 342] width 142 height 36
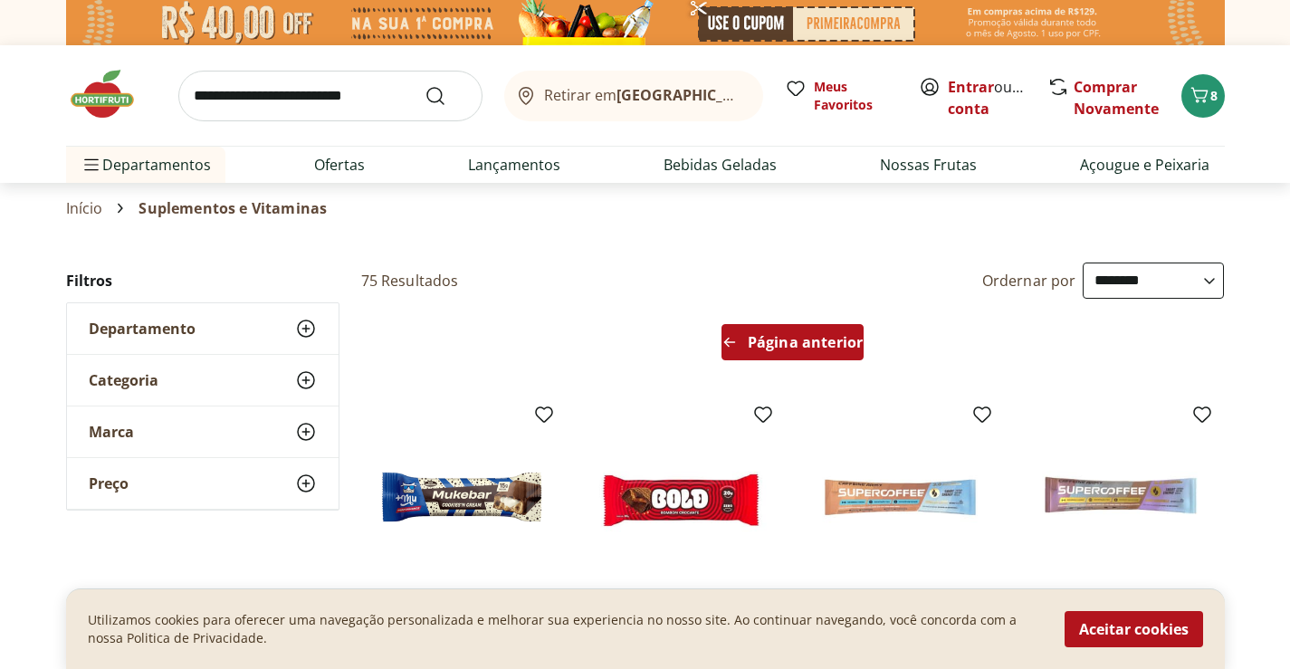
click at [772, 329] on div "Página anterior" at bounding box center [793, 342] width 142 height 36
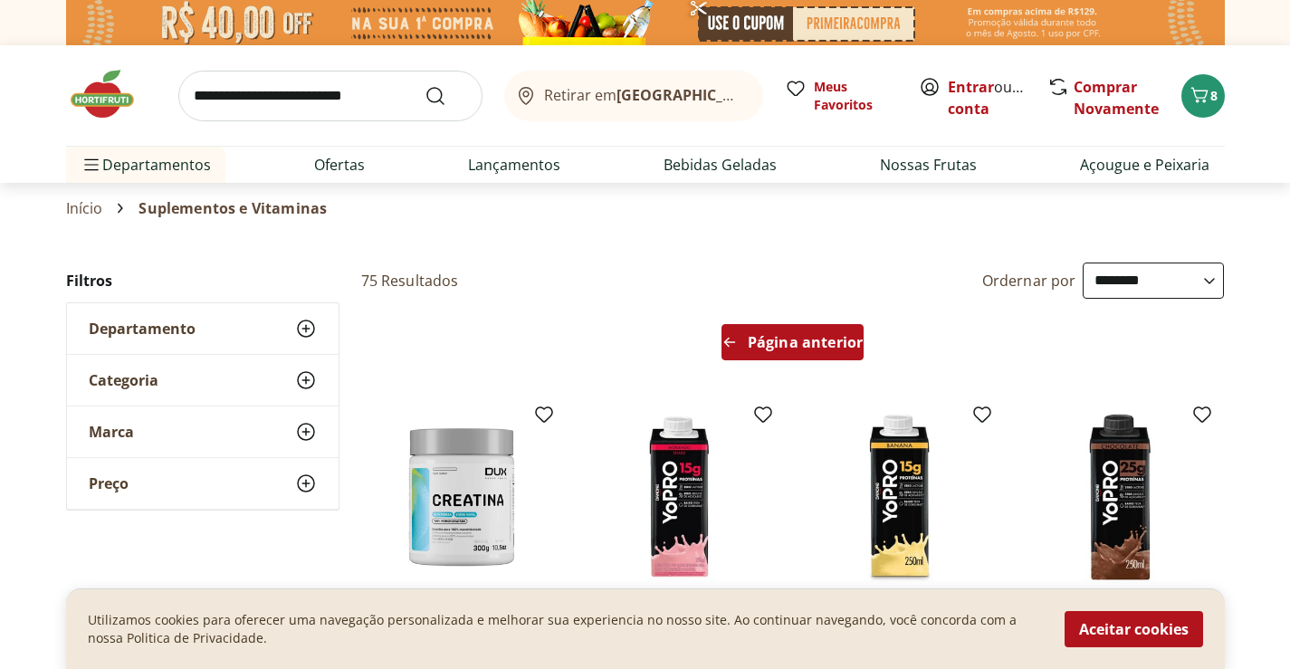
click at [773, 327] on div "Página anterior" at bounding box center [793, 342] width 142 height 36
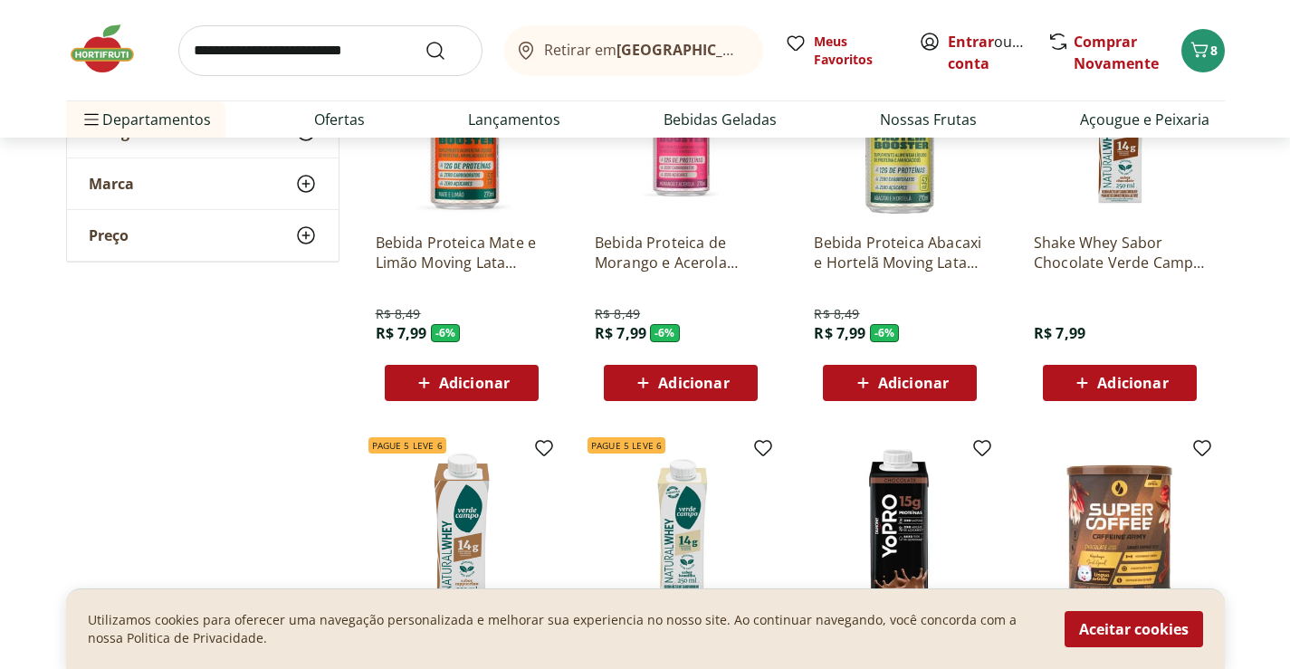
scroll to position [272, 0]
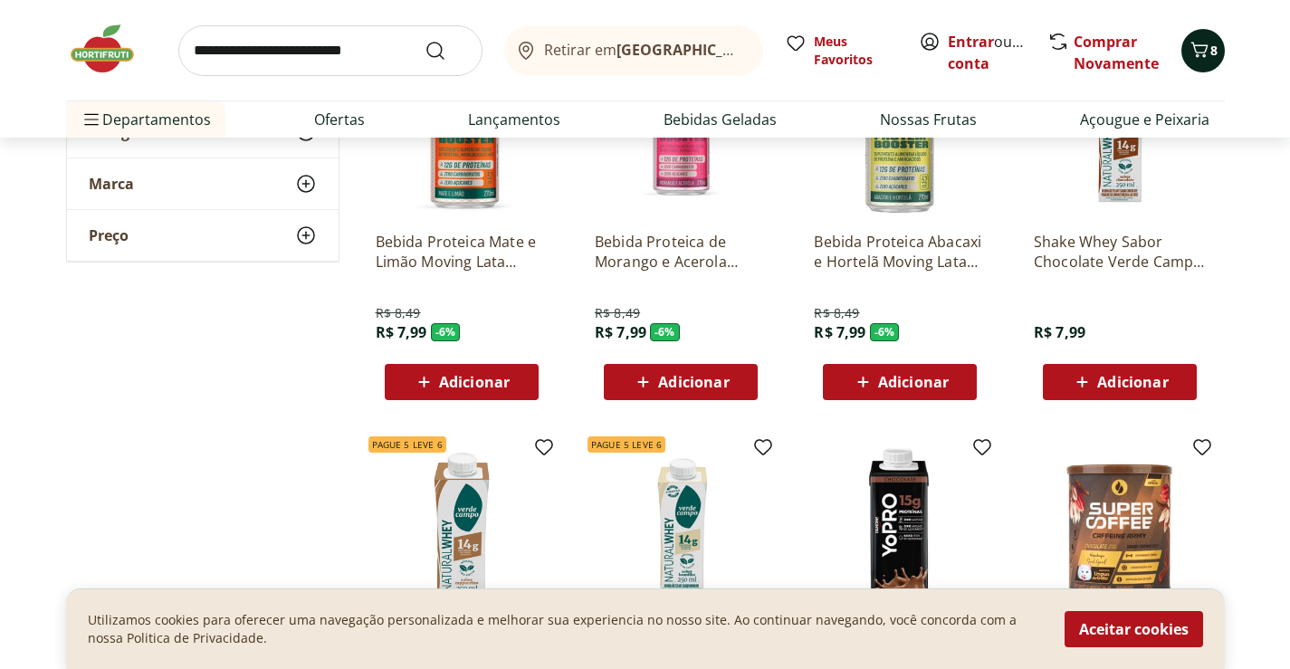
click at [1213, 49] on span "8" at bounding box center [1214, 50] width 7 height 17
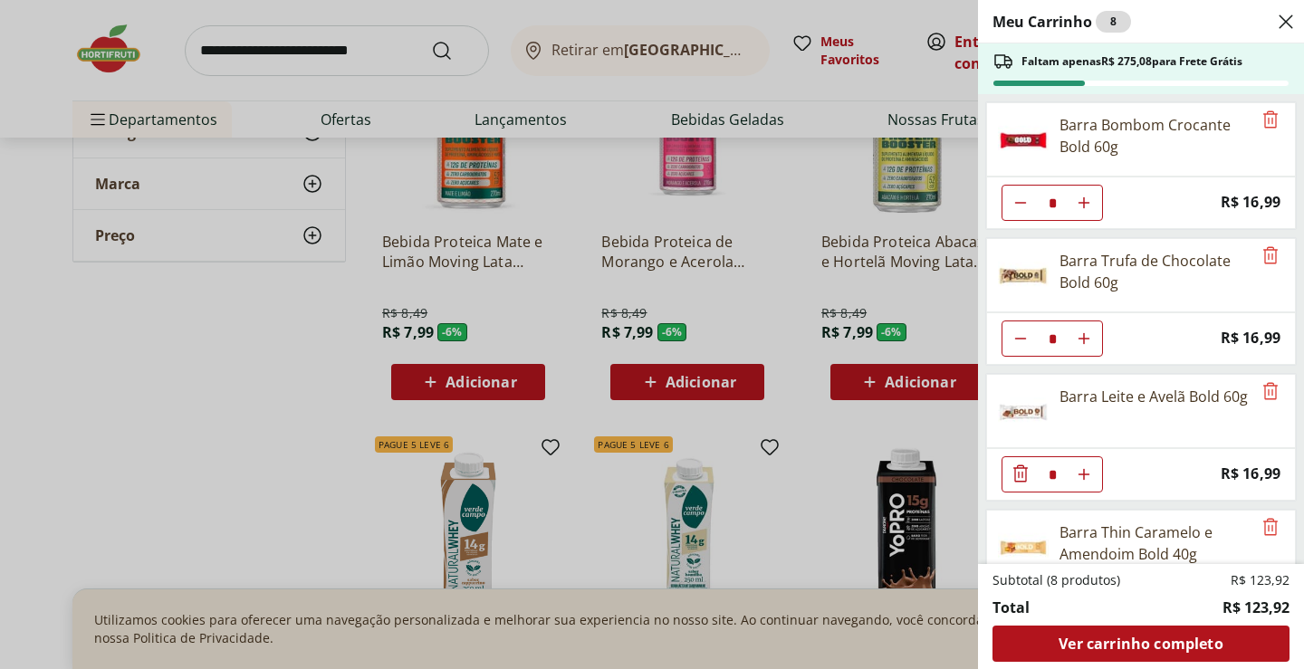
click at [841, 89] on div "Meu Carrinho 8 Faltam apenas R$ 275,08 para Frete Grátis Barra Bombom Crocante …" at bounding box center [652, 334] width 1304 height 669
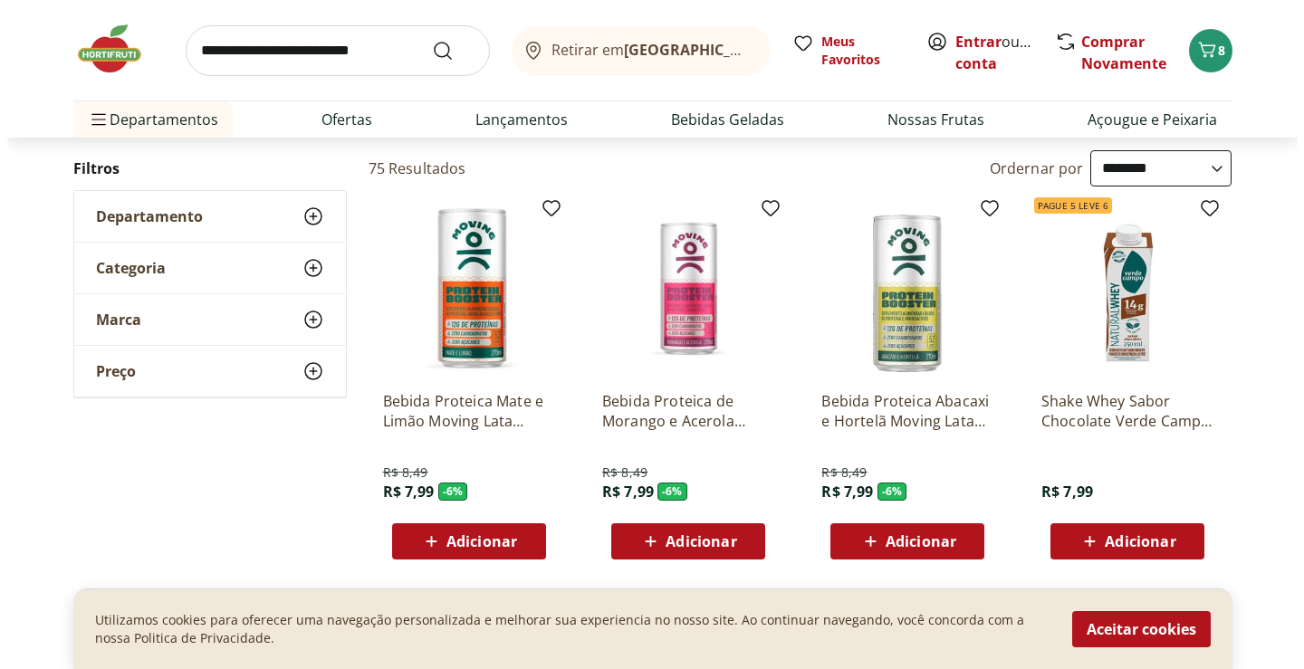
scroll to position [0, 0]
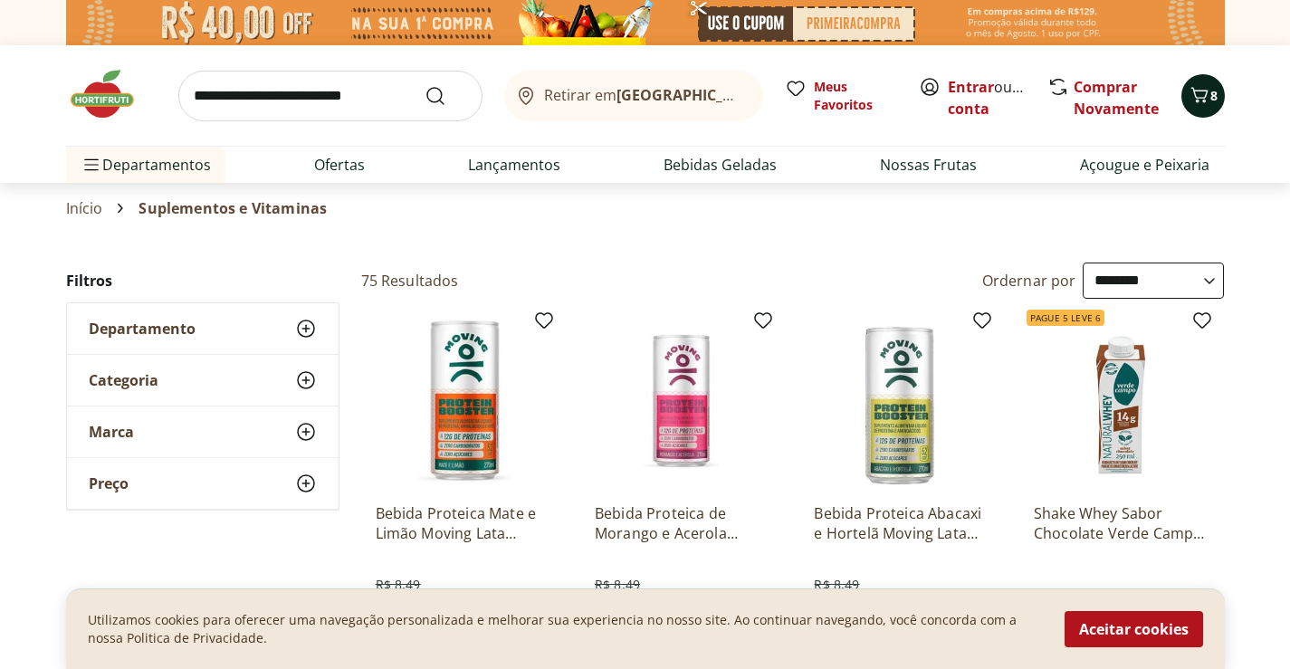
click at [1208, 96] on icon "Carrinho" at bounding box center [1200, 95] width 22 height 22
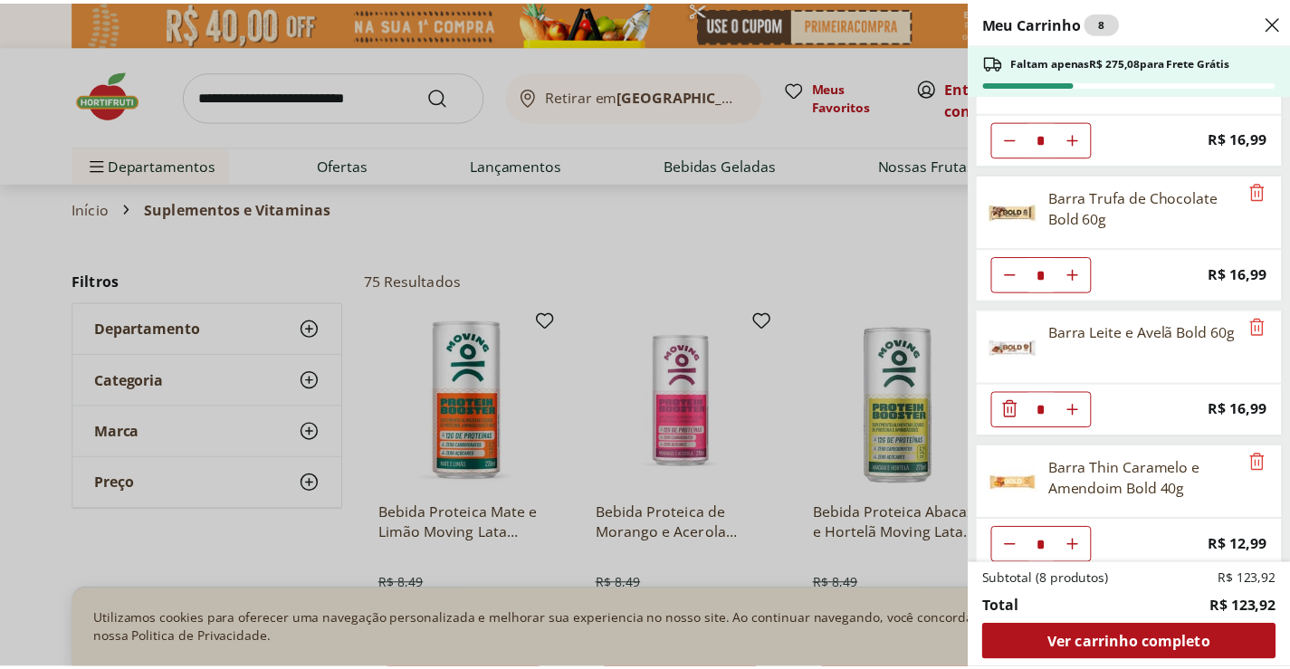
scroll to position [91, 0]
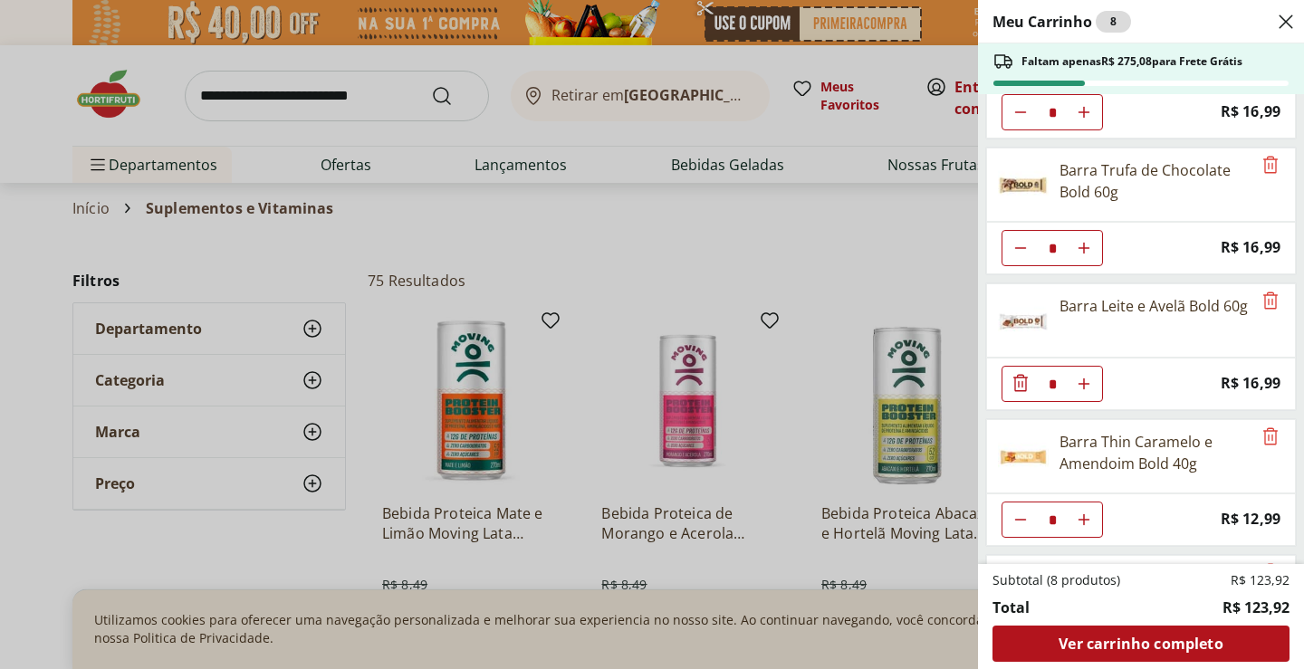
click at [836, 159] on div "Meu Carrinho 8 Faltam apenas R$ 275,08 para Frete Grátis Barra Bombom Crocante …" at bounding box center [652, 334] width 1304 height 669
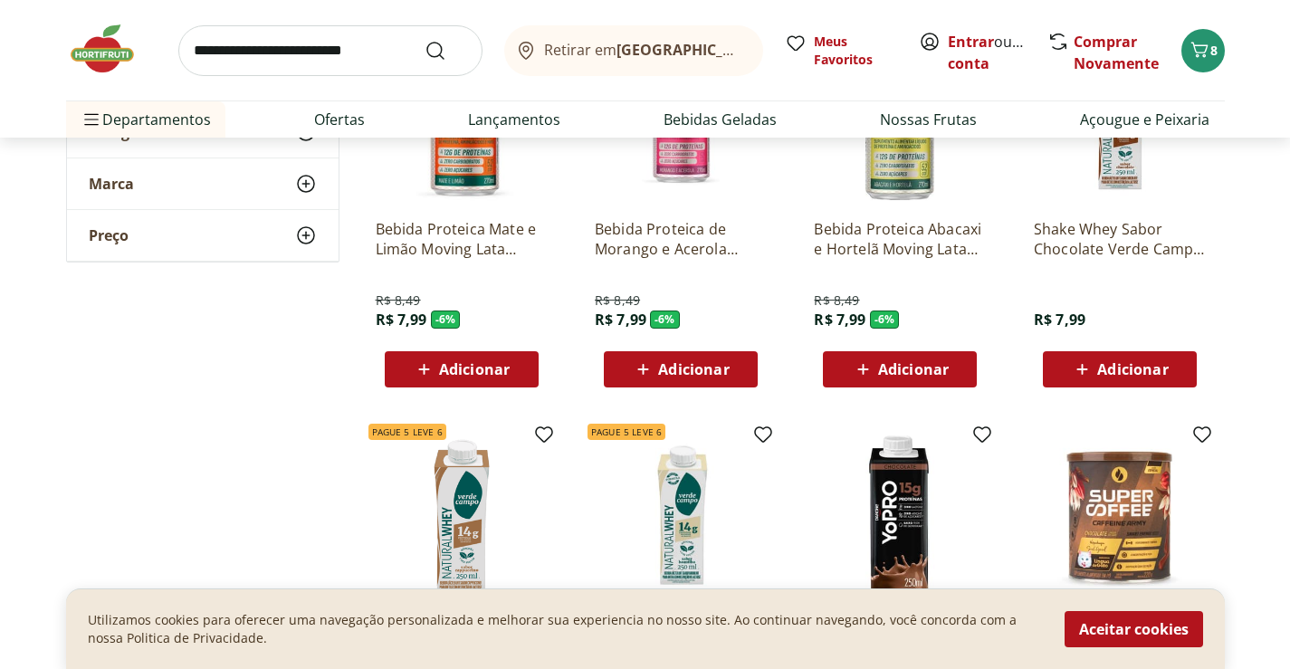
scroll to position [0, 0]
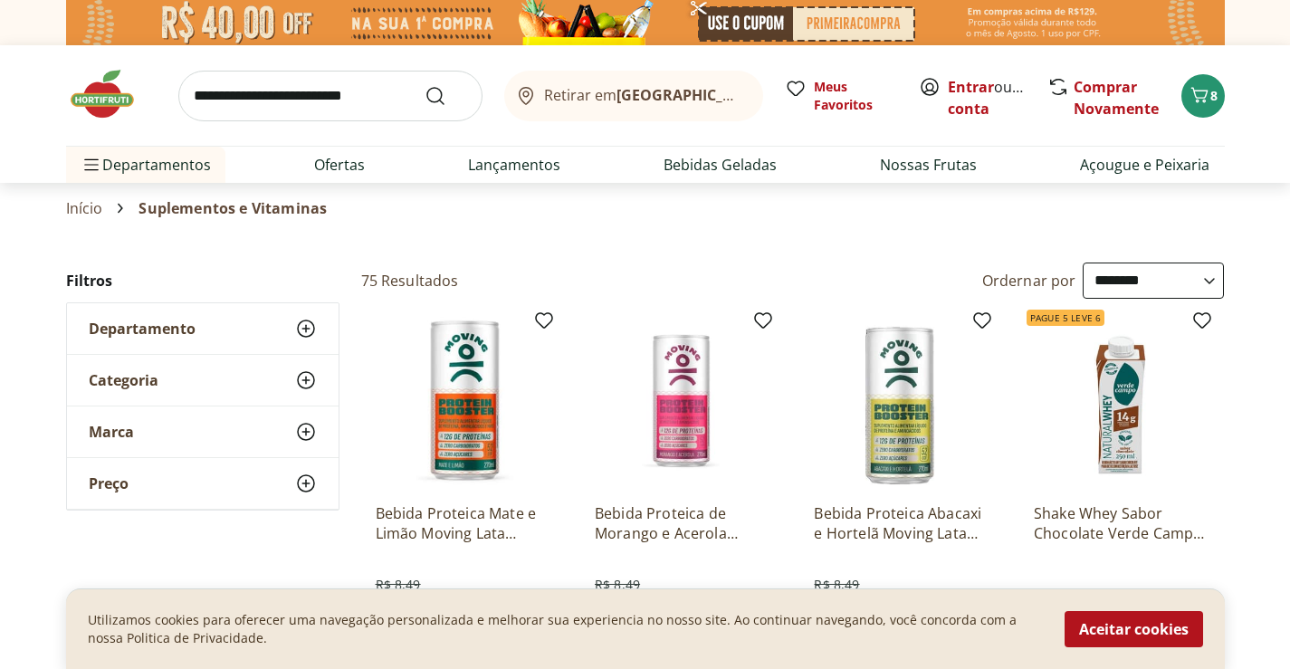
click at [1215, 280] on select "**********" at bounding box center [1153, 281] width 141 height 36
click at [1211, 276] on select "**********" at bounding box center [1153, 281] width 141 height 36
click at [1083, 263] on select "**********" at bounding box center [1153, 281] width 141 height 36
select select "*********"
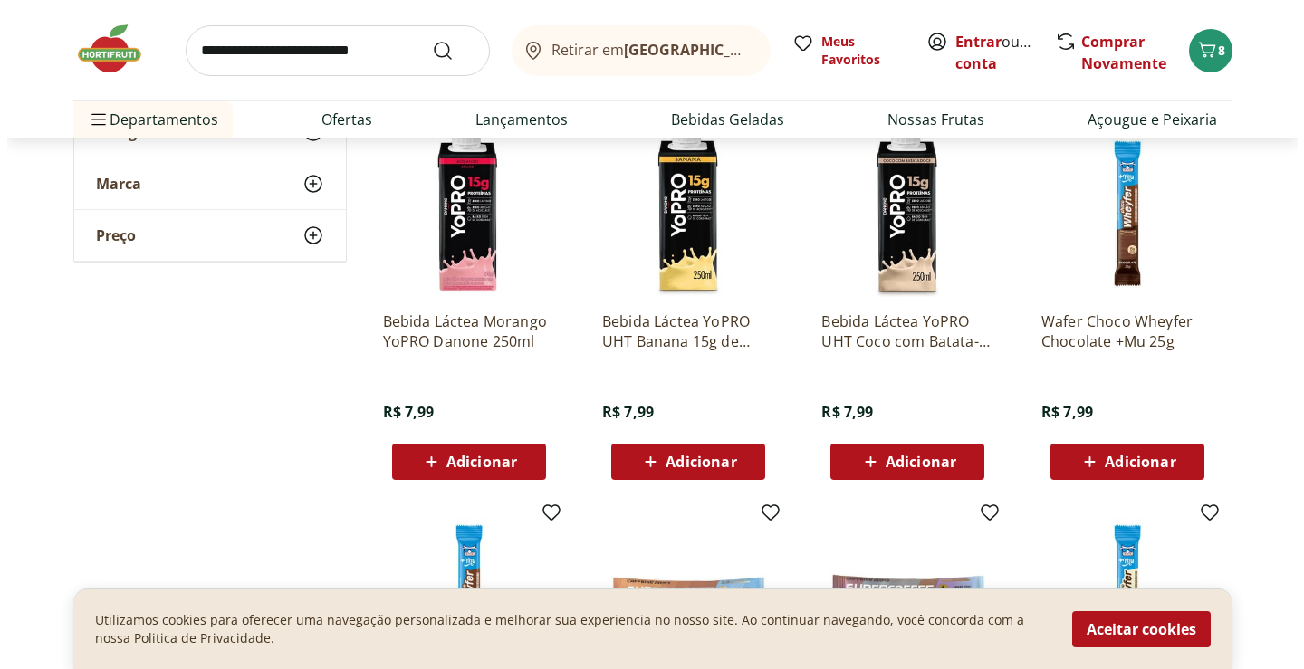
scroll to position [996, 0]
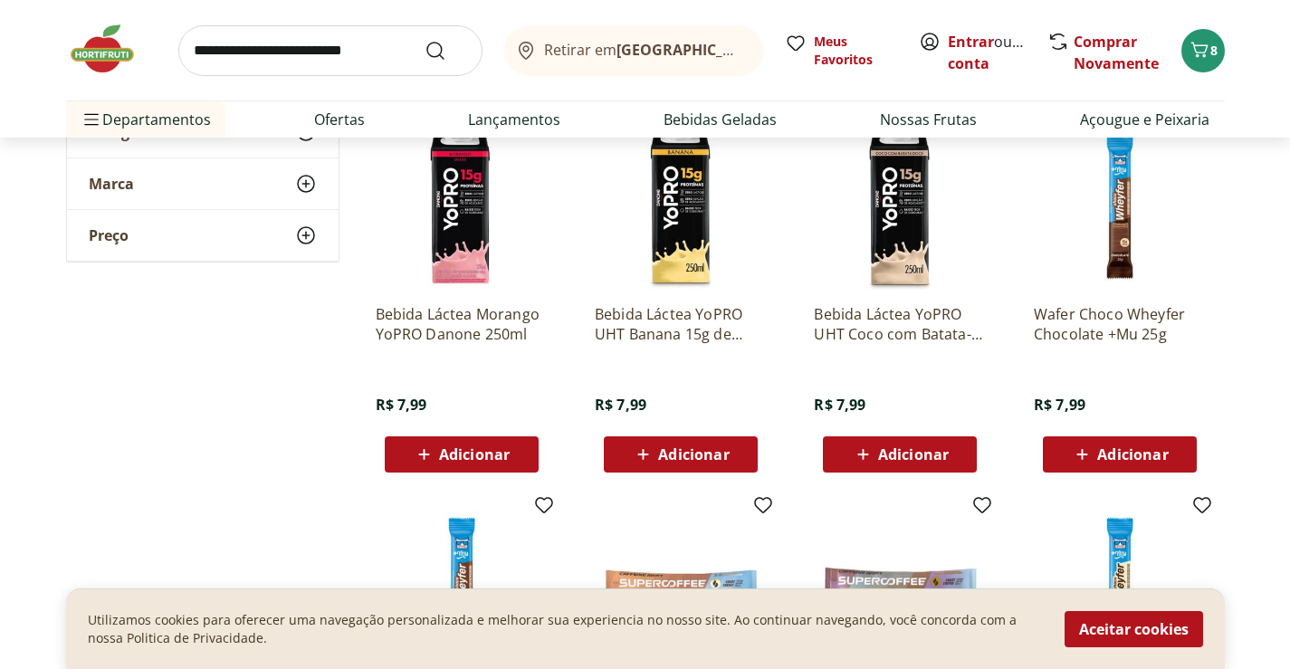
click at [888, 450] on span "Adicionar" at bounding box center [913, 454] width 71 height 14
click at [1199, 45] on icon "Carrinho" at bounding box center [1199, 49] width 17 height 15
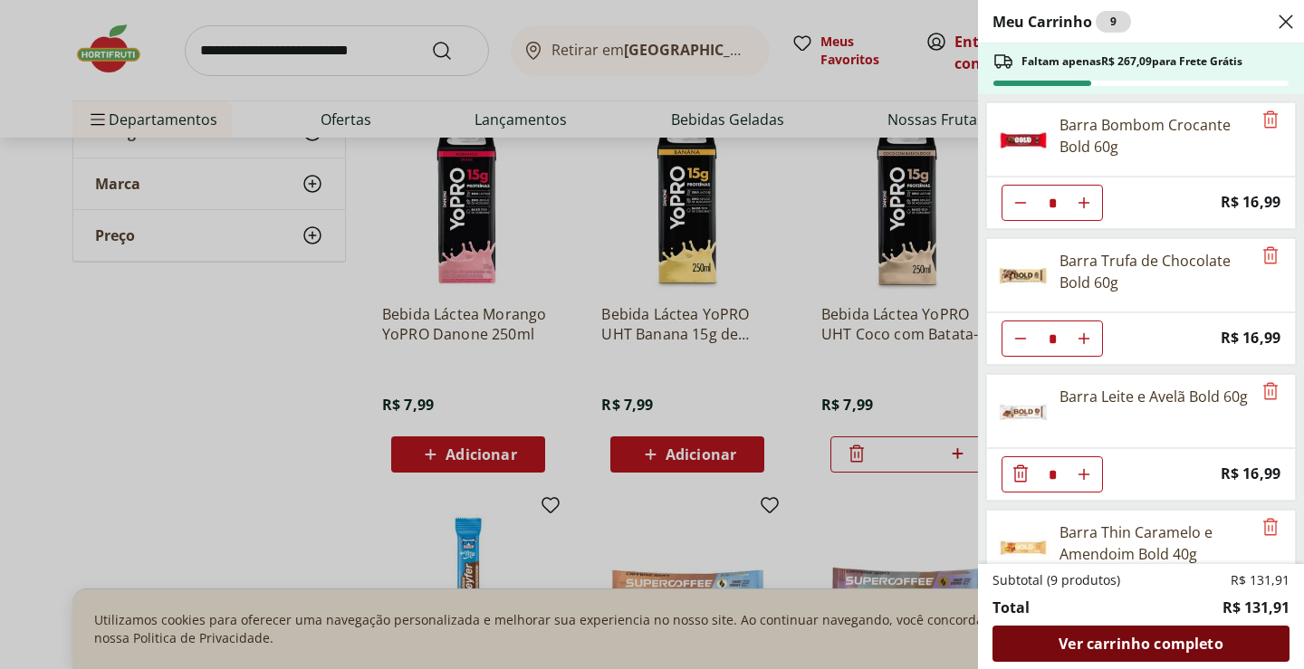
click at [1143, 644] on span "Ver carrinho completo" at bounding box center [1141, 644] width 164 height 14
